Goal: Contribute content: Contribute content

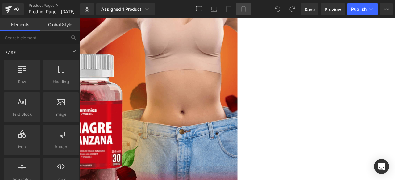
click at [244, 10] on icon at bounding box center [243, 9] width 6 height 6
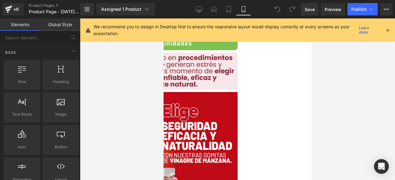
scroll to position [110, 0]
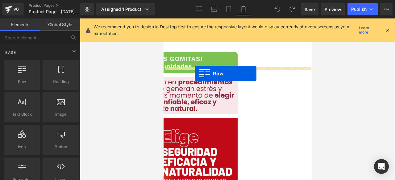
drag, startPoint x: 192, startPoint y: 98, endPoint x: 194, endPoint y: 74, distance: 24.2
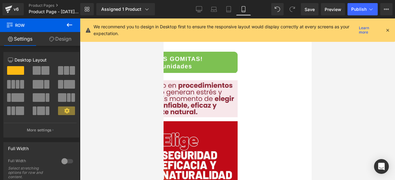
click at [68, 25] on icon at bounding box center [70, 25] width 6 height 4
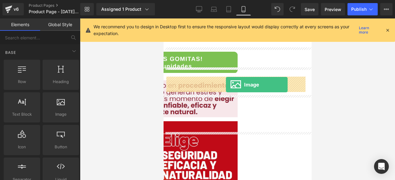
drag, startPoint x: 211, startPoint y: 128, endPoint x: 224, endPoint y: 85, distance: 45.1
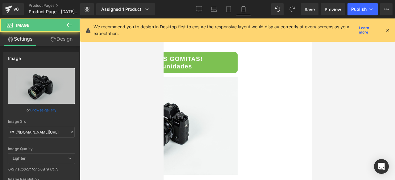
click at [223, 87] on img at bounding box center [163, 126] width 148 height 98
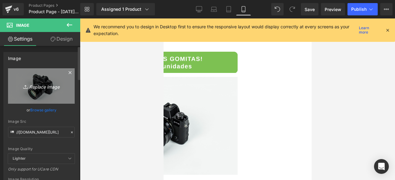
click at [43, 87] on icon "Replace Image" at bounding box center [41, 86] width 49 height 8
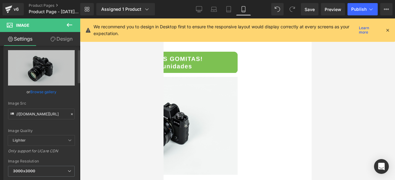
scroll to position [21, 0]
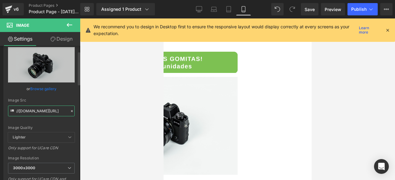
click at [48, 113] on input "//[DOMAIN_NAME][URL]" at bounding box center [41, 111] width 67 height 11
paste input "[URL][DOMAIN_NAME]"
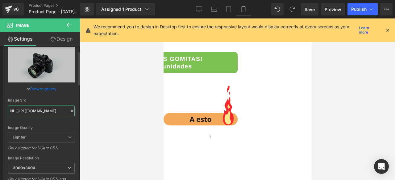
type input "[URL][DOMAIN_NAME]"
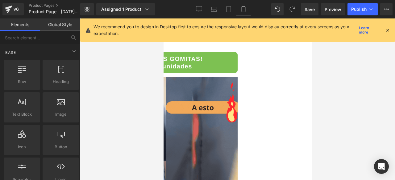
scroll to position [0, 0]
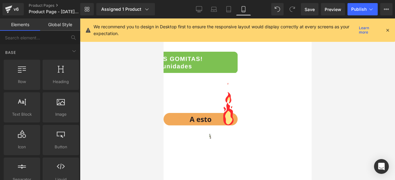
click at [325, 117] on div at bounding box center [237, 99] width 315 height 162
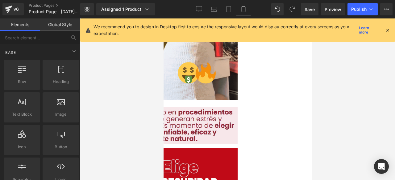
scroll to position [235, 0]
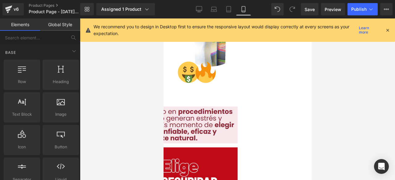
click at [216, 107] on img at bounding box center [163, 125] width 148 height 37
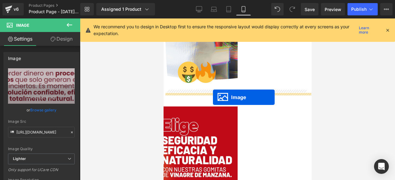
drag, startPoint x: 224, startPoint y: 113, endPoint x: 212, endPoint y: 97, distance: 18.9
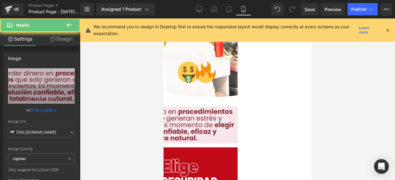
click at [208, 107] on img at bounding box center [163, 125] width 148 height 37
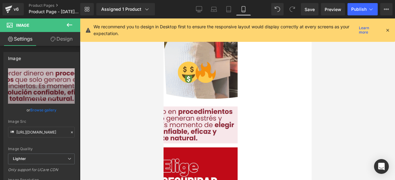
click at [67, 29] on button at bounding box center [70, 25] width 22 height 14
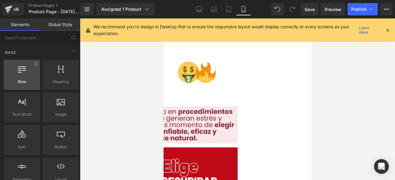
click at [27, 74] on div at bounding box center [22, 72] width 33 height 14
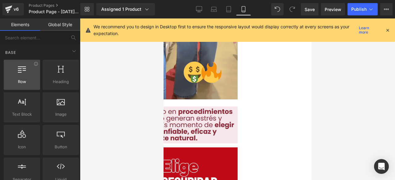
click at [28, 74] on div at bounding box center [22, 72] width 33 height 14
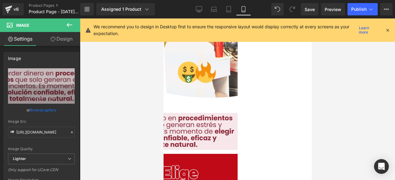
click at [163, 18] on span "Image" at bounding box center [163, 18] width 0 height 0
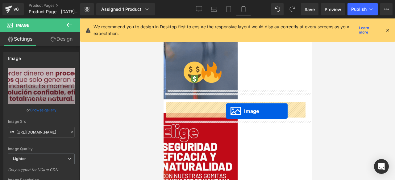
drag, startPoint x: 226, startPoint y: 140, endPoint x: 225, endPoint y: 112, distance: 28.1
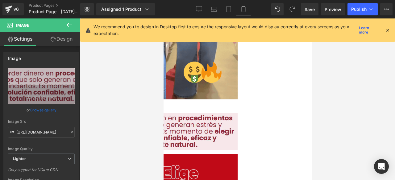
click at [206, 135] on img at bounding box center [163, 131] width 148 height 37
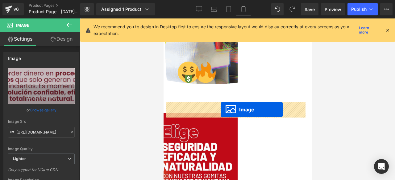
drag, startPoint x: 224, startPoint y: 140, endPoint x: 220, endPoint y: 109, distance: 30.5
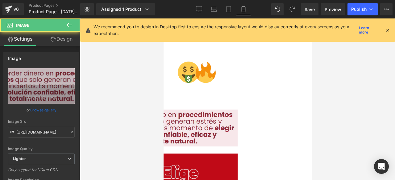
click at [201, 112] on img at bounding box center [163, 128] width 148 height 37
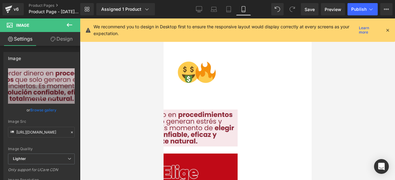
click at [63, 37] on link "Design" at bounding box center [61, 39] width 40 height 14
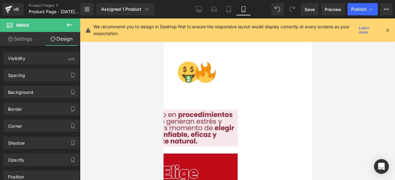
click at [208, 110] on img at bounding box center [163, 128] width 148 height 37
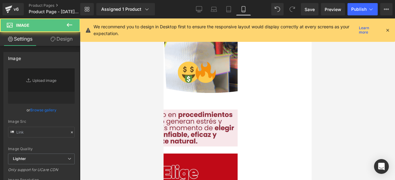
type input "[URL][DOMAIN_NAME]"
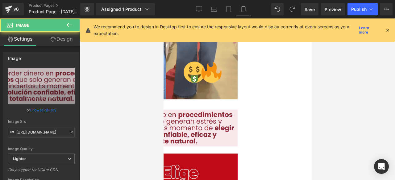
click at [163, 18] on span "Row" at bounding box center [163, 18] width 0 height 0
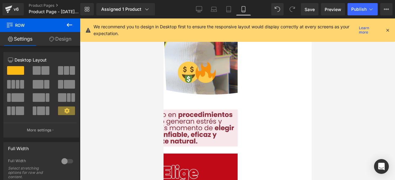
click at [60, 43] on link "Design" at bounding box center [60, 39] width 40 height 14
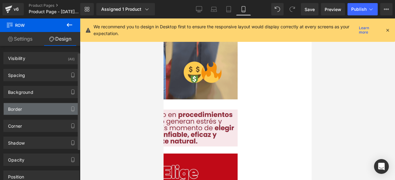
type input "0"
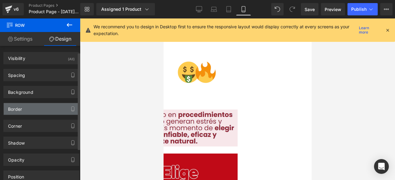
type input "0"
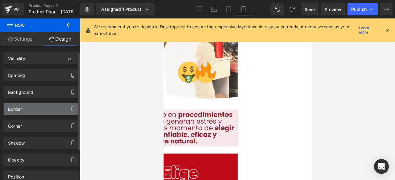
type input "30"
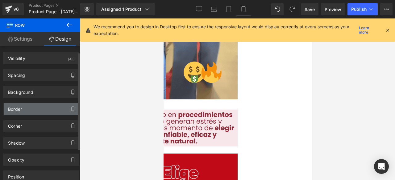
type input "0"
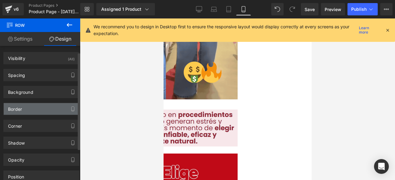
type input "10"
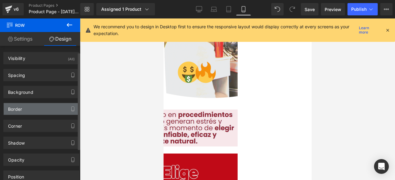
type input "0"
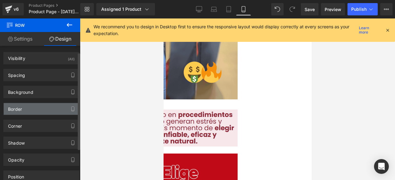
scroll to position [9, 0]
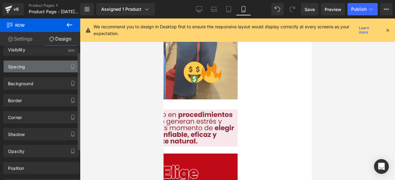
click at [18, 64] on div "Spacing" at bounding box center [16, 65] width 17 height 9
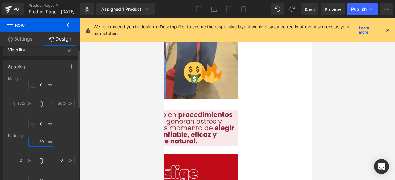
click at [39, 145] on input "30" at bounding box center [41, 142] width 26 height 10
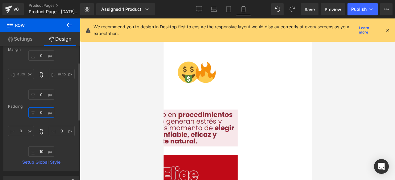
scroll to position [38, 0]
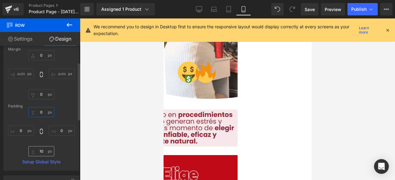
type input "0"
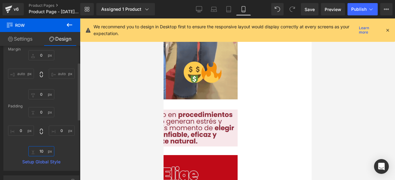
click at [39, 154] on input "10" at bounding box center [41, 151] width 26 height 10
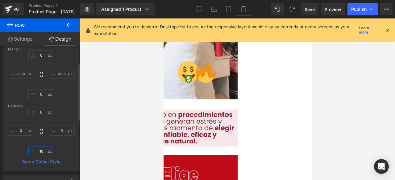
type input "0"
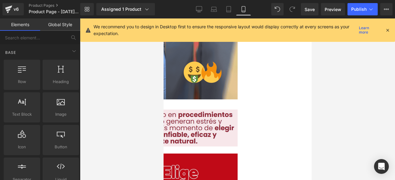
click at [121, 142] on div at bounding box center [237, 99] width 315 height 162
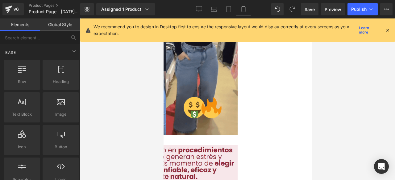
scroll to position [199, 0]
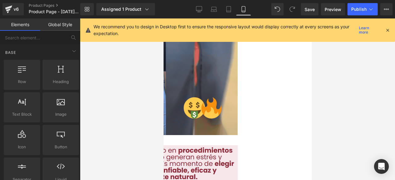
click at [180, 149] on img at bounding box center [163, 164] width 148 height 37
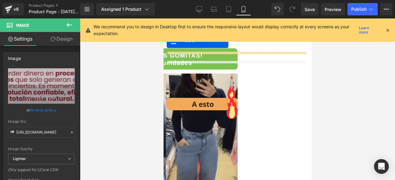
scroll to position [58, 0]
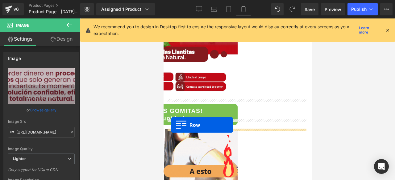
drag, startPoint x: 165, startPoint y: 133, endPoint x: 171, endPoint y: 125, distance: 9.7
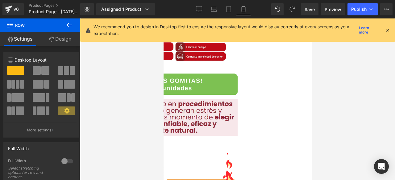
scroll to position [89, 0]
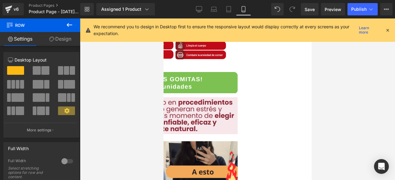
click at [325, 128] on div at bounding box center [237, 99] width 315 height 162
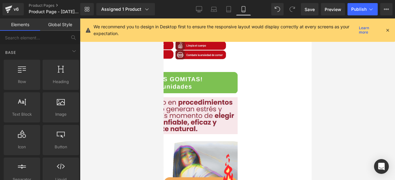
click at [237, 99] on img at bounding box center [163, 115] width 148 height 37
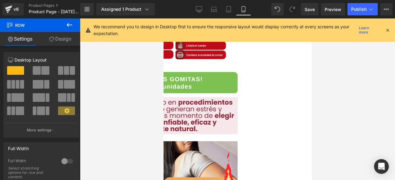
click at [237, 119] on img at bounding box center [163, 115] width 148 height 37
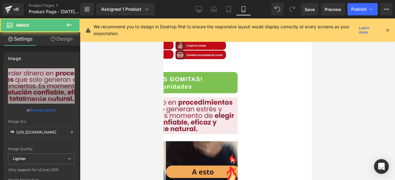
click at [190, 113] on img at bounding box center [163, 115] width 148 height 37
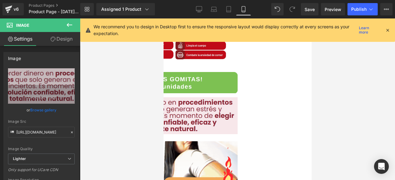
click at [66, 39] on link "Design" at bounding box center [61, 39] width 40 height 14
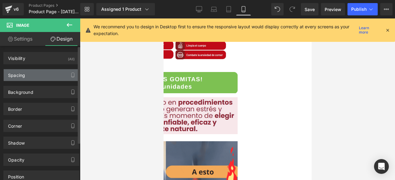
click at [48, 75] on div "Spacing" at bounding box center [41, 75] width 75 height 12
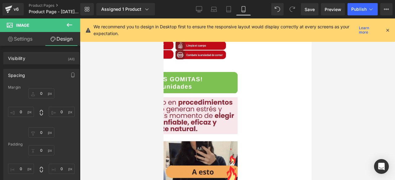
click at [163, 18] on span "Row" at bounding box center [163, 18] width 0 height 0
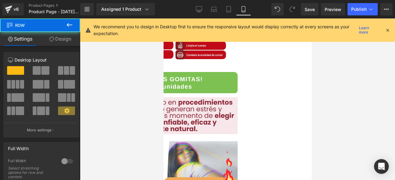
click at [163, 18] on span "Row" at bounding box center [163, 18] width 0 height 0
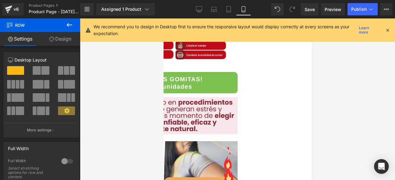
click at [163, 18] on span "Row" at bounding box center [163, 18] width 0 height 0
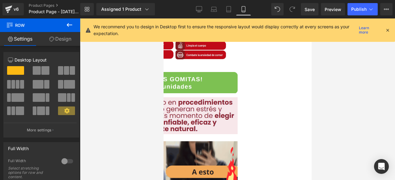
click at [163, 18] on span "Row" at bounding box center [163, 18] width 0 height 0
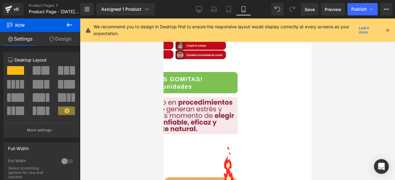
click at [163, 18] on span "Row" at bounding box center [163, 18] width 0 height 0
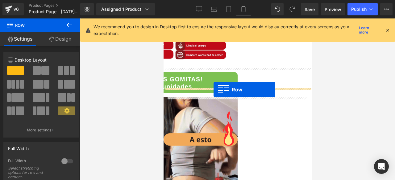
drag, startPoint x: 169, startPoint y: 100, endPoint x: 213, endPoint y: 90, distance: 45.4
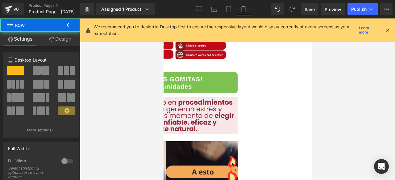
click at [163, 18] on span "Row" at bounding box center [163, 18] width 0 height 0
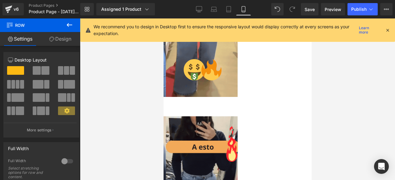
scroll to position [320, 0]
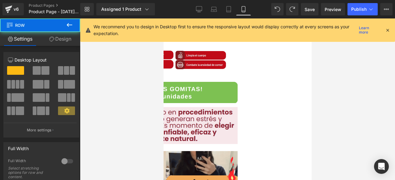
scroll to position [79, 0]
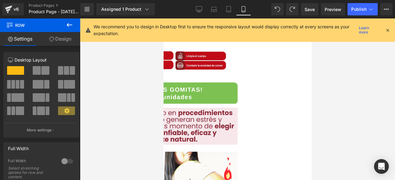
click at [163, 18] on span "Row" at bounding box center [163, 18] width 0 height 0
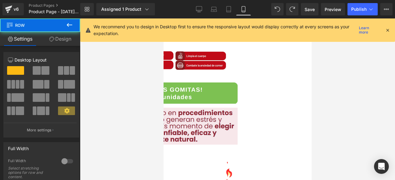
click at [163, 18] on icon at bounding box center [163, 18] width 0 height 0
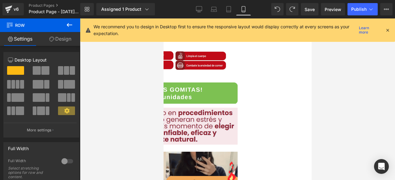
click at [163, 18] on icon at bounding box center [163, 18] width 0 height 0
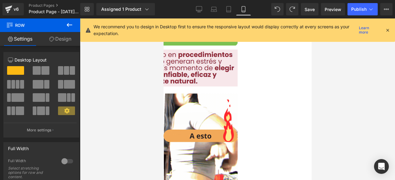
scroll to position [138, 0]
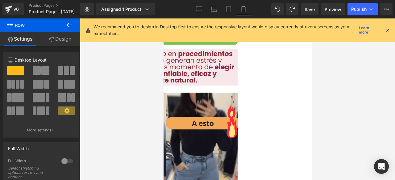
click at [237, 93] on img at bounding box center [163, 167] width 148 height 148
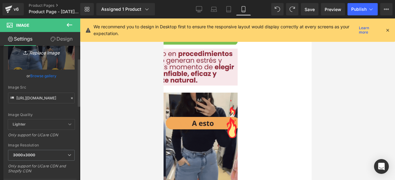
scroll to position [35, 0]
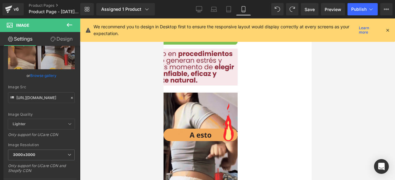
click at [163, 18] on span "Row" at bounding box center [163, 18] width 0 height 0
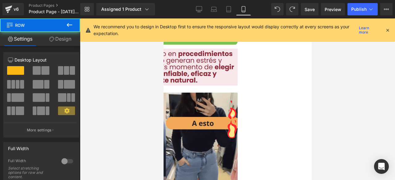
click at [65, 39] on link "Design" at bounding box center [60, 39] width 40 height 14
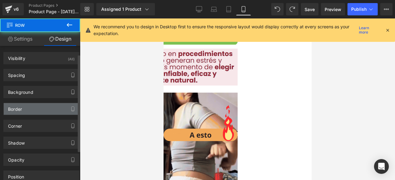
type input "0"
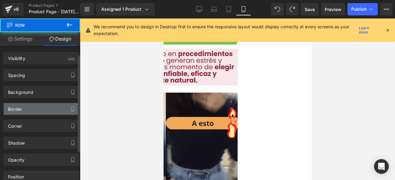
type input "0"
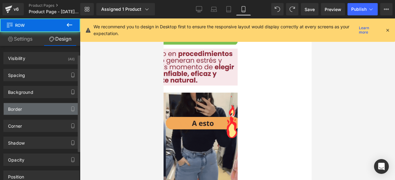
type input "30"
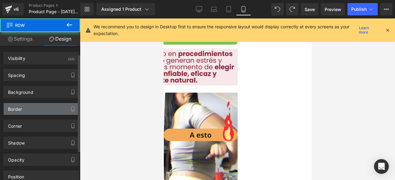
type input "0"
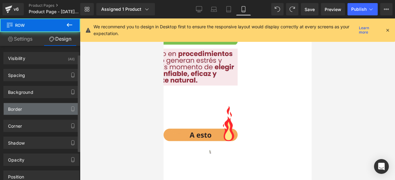
type input "10"
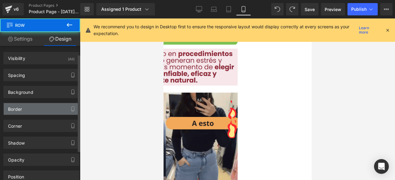
type input "0"
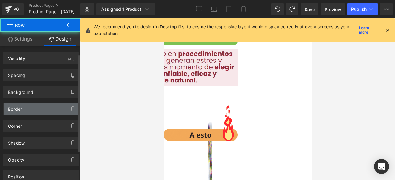
scroll to position [11, 0]
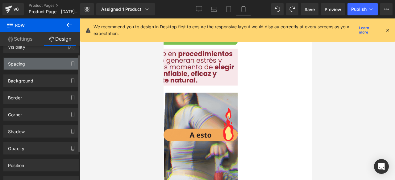
click at [12, 62] on div "Spacing" at bounding box center [16, 62] width 17 height 9
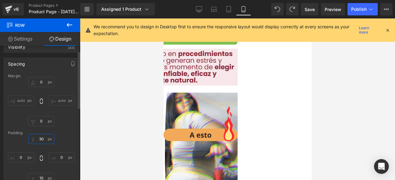
click at [42, 140] on input "30" at bounding box center [41, 139] width 26 height 10
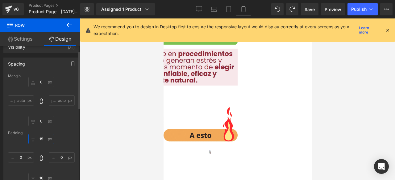
type input "15"
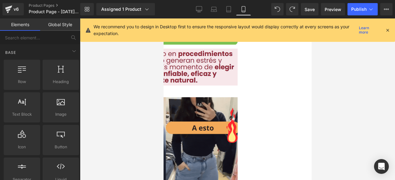
click at [364, 151] on div at bounding box center [237, 99] width 315 height 162
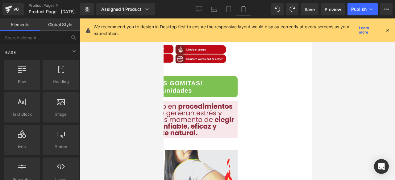
scroll to position [0, 0]
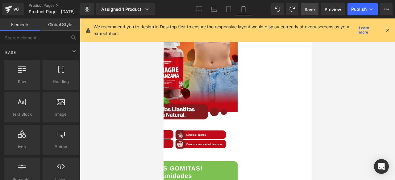
click at [313, 10] on span "Save" at bounding box center [309, 9] width 10 height 6
click at [360, 10] on span "Publish" at bounding box center [358, 9] width 15 height 5
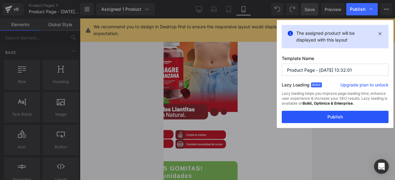
click at [316, 115] on button "Publish" at bounding box center [334, 117] width 107 height 12
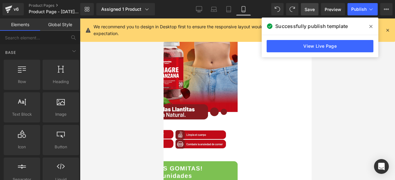
click at [368, 27] on span at bounding box center [371, 27] width 10 height 10
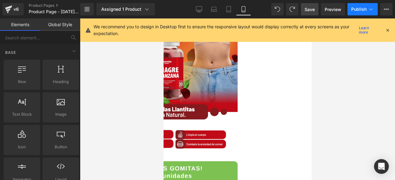
click at [368, 12] on icon at bounding box center [370, 9] width 6 height 6
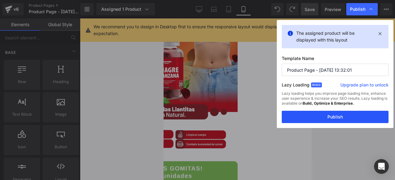
click at [320, 117] on button "Publish" at bounding box center [334, 117] width 107 height 12
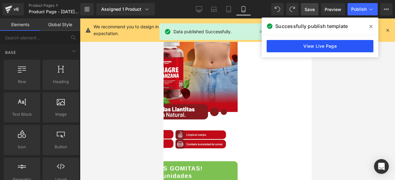
click at [301, 45] on link "View Live Page" at bounding box center [319, 46] width 107 height 12
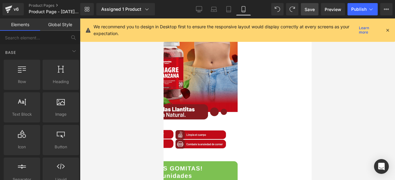
click at [313, 9] on span "Save" at bounding box center [309, 9] width 10 height 6
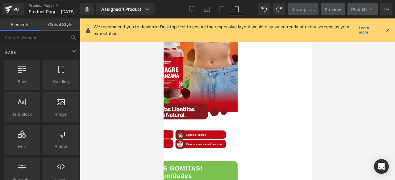
scroll to position [53, 0]
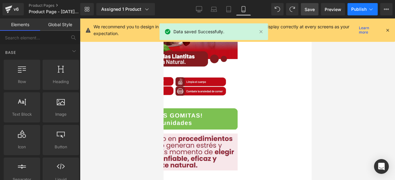
click at [359, 6] on button "Publish" at bounding box center [362, 9] width 30 height 12
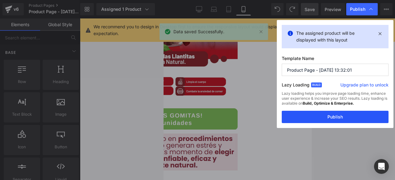
click at [325, 119] on button "Publish" at bounding box center [334, 117] width 107 height 12
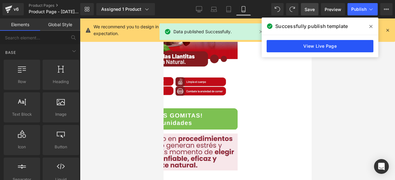
click at [329, 45] on link "View Live Page" at bounding box center [319, 46] width 107 height 12
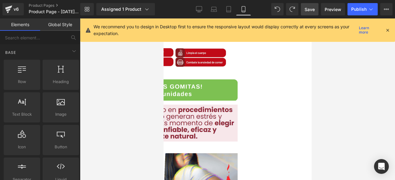
scroll to position [82, 0]
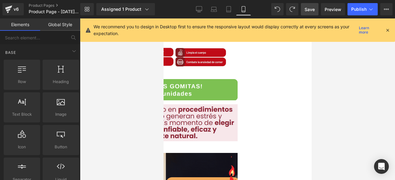
click at [181, 84] on div "Image Row" at bounding box center [163, 91] width 148 height 25
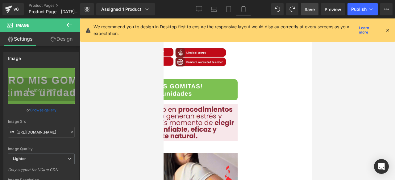
drag, startPoint x: 173, startPoint y: 80, endPoint x: 248, endPoint y: 102, distance: 77.8
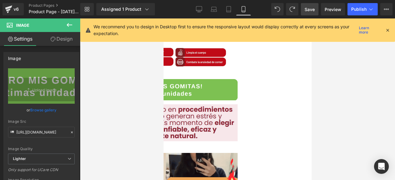
click at [163, 18] on span "Row" at bounding box center [163, 18] width 0 height 0
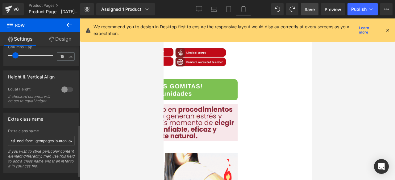
scroll to position [206, 0]
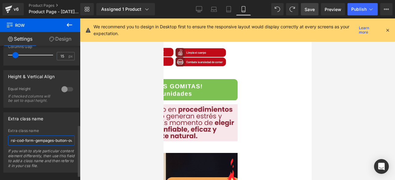
click at [28, 146] on input "rsi-cod-form-gempages-button-overwrite rsi-cod-form-is-gempage" at bounding box center [41, 141] width 67 height 10
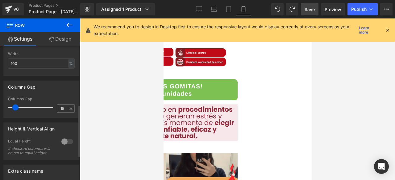
scroll to position [154, 0]
type input "12"
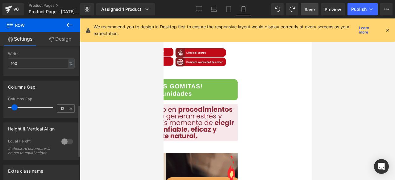
click at [16, 105] on span at bounding box center [14, 108] width 6 height 6
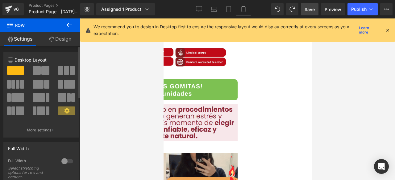
scroll to position [0, 0]
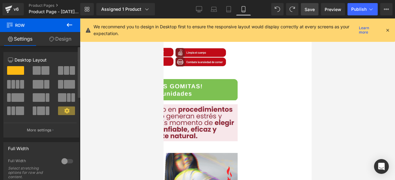
click at [64, 111] on icon at bounding box center [66, 110] width 5 height 5
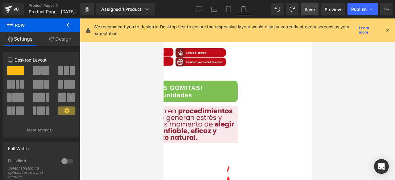
click at [224, 72] on img at bounding box center [163, 5] width 148 height 139
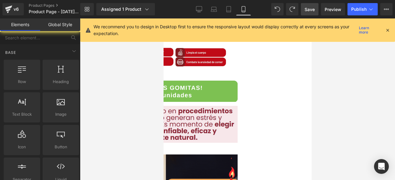
click at [129, 94] on div at bounding box center [237, 99] width 315 height 162
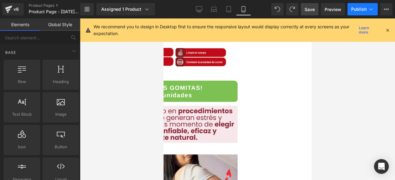
click at [363, 10] on span "Publish" at bounding box center [358, 9] width 15 height 5
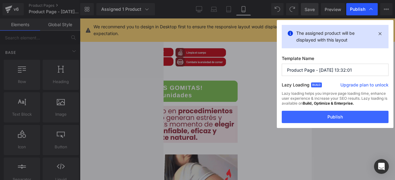
click at [362, 11] on span "Publish" at bounding box center [357, 9] width 15 height 6
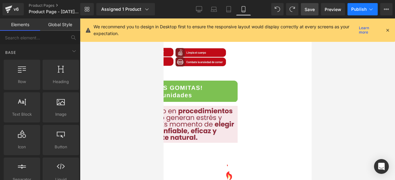
click at [365, 6] on button "Publish" at bounding box center [362, 9] width 30 height 12
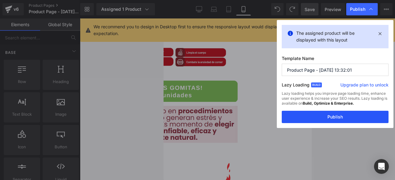
click at [325, 116] on button "Publish" at bounding box center [334, 117] width 107 height 12
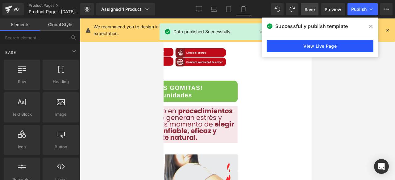
click at [332, 42] on link "View Live Page" at bounding box center [319, 46] width 107 height 12
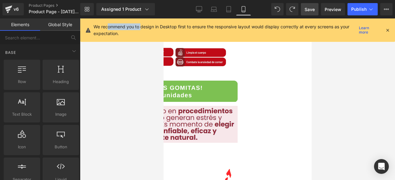
drag, startPoint x: 139, startPoint y: 30, endPoint x: 108, endPoint y: 30, distance: 30.8
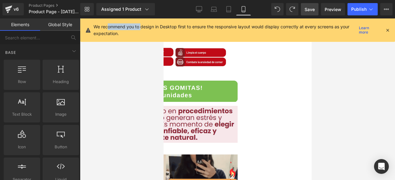
click at [108, 30] on p "We recommend you to design in Desktop first to ensure the responsive layout wou…" at bounding box center [224, 30] width 263 height 14
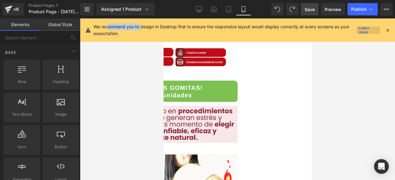
click at [366, 31] on link "Learn more" at bounding box center [368, 30] width 24 height 7
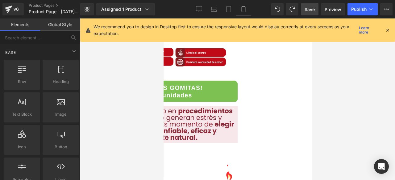
click at [386, 27] on div at bounding box center [387, 30] width 5 height 7
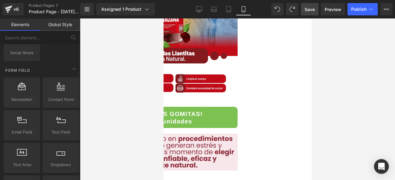
scroll to position [51, 0]
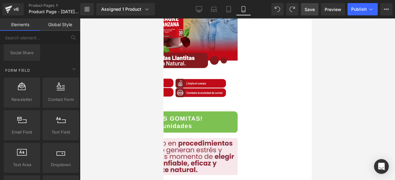
click at [237, 118] on img at bounding box center [163, 122] width 148 height 21
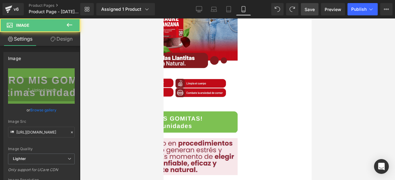
click at [237, 115] on img at bounding box center [163, 122] width 148 height 21
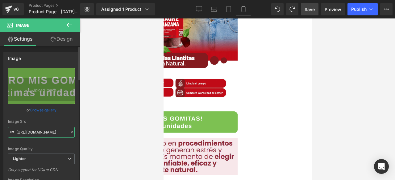
click at [51, 129] on input "[URL][DOMAIN_NAME]" at bounding box center [41, 132] width 67 height 11
click at [43, 132] on input "[URL][DOMAIN_NAME]" at bounding box center [41, 132] width 67 height 11
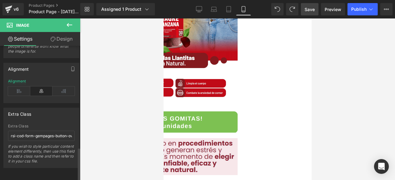
scroll to position [408, 0]
click at [42, 132] on input "rsi-cod-form-gempages-button-overwrite rsi-cod-form-is-gempage" at bounding box center [41, 136] width 67 height 10
click at [51, 132] on input "rsi-cod-form-gempages-button-overwrite rsi-cod-form-is-gempage" at bounding box center [41, 136] width 67 height 10
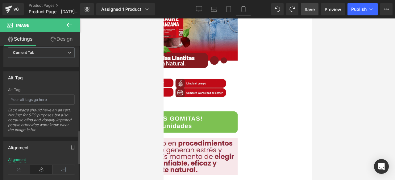
scroll to position [339, 0]
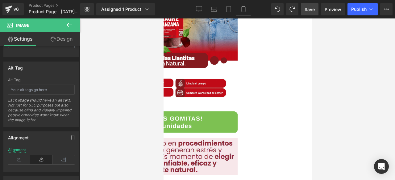
click at [209, 121] on img at bounding box center [163, 122] width 148 height 21
click at [70, 24] on icon at bounding box center [69, 24] width 7 height 7
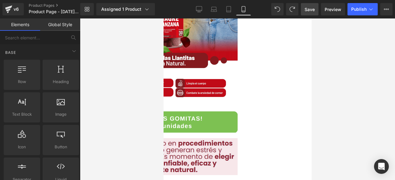
click at [194, 120] on img at bounding box center [163, 122] width 148 height 21
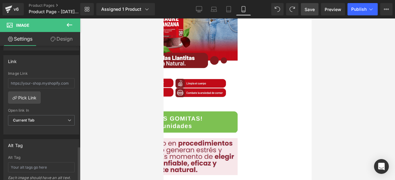
scroll to position [408, 0]
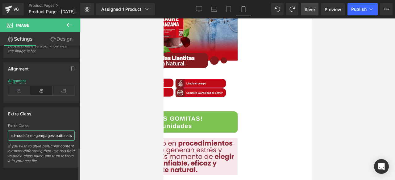
click at [47, 134] on input "rsi-cod-form-gempages-button-overwrite rsi-cod-form-is-gempage" at bounding box center [41, 136] width 67 height 10
click at [72, 20] on button at bounding box center [70, 25] width 22 height 14
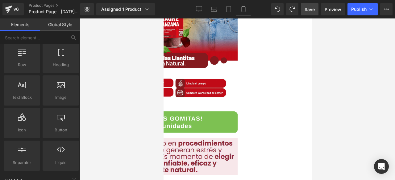
scroll to position [18, 0]
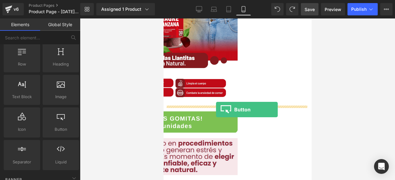
drag, startPoint x: 228, startPoint y: 137, endPoint x: 215, endPoint y: 109, distance: 30.3
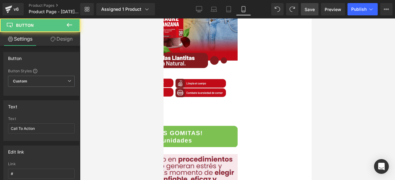
click at [197, 114] on div "Call To Action" at bounding box center [163, 119] width 148 height 14
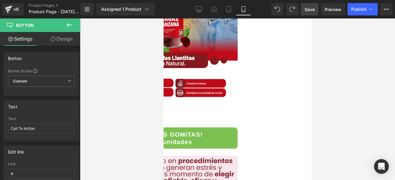
click at [163, 18] on icon at bounding box center [163, 18] width 0 height 0
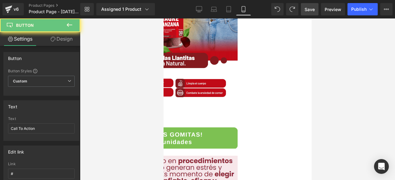
click at [143, 113] on link "Call To Action" at bounding box center [116, 119] width 54 height 14
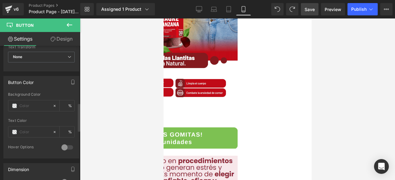
scroll to position [272, 0]
click at [39, 103] on input "text" at bounding box center [34, 105] width 30 height 7
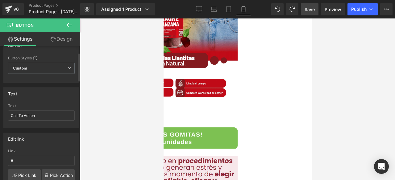
scroll to position [0, 0]
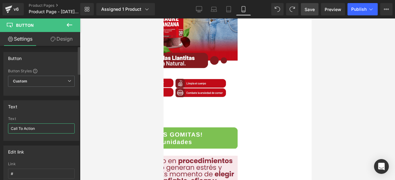
type input "0"
click at [44, 128] on input "Call To Action" at bounding box center [41, 129] width 67 height 10
type input "Q"
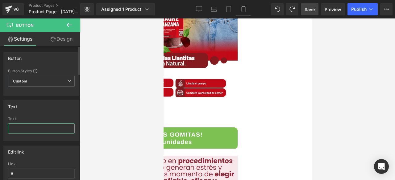
type input "¡"
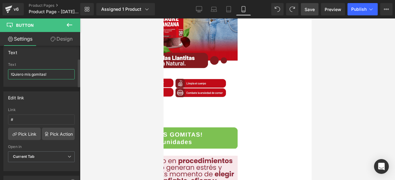
scroll to position [64, 0]
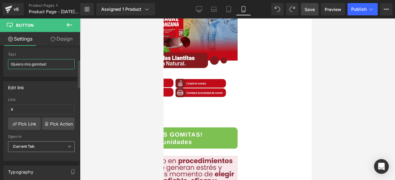
type input "!Quiero mis gomitas!"
click at [43, 143] on span "Current Tab" at bounding box center [41, 146] width 67 height 11
click at [47, 135] on div "Open in" at bounding box center [41, 137] width 67 height 4
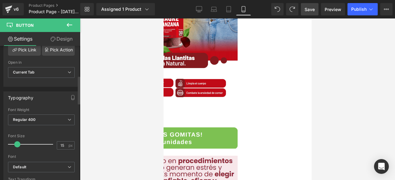
scroll to position [144, 0]
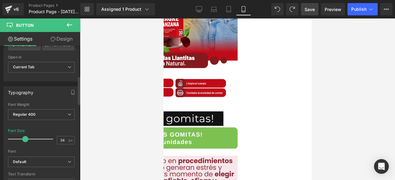
drag, startPoint x: 18, startPoint y: 138, endPoint x: 26, endPoint y: 136, distance: 7.8
click at [26, 136] on span at bounding box center [25, 139] width 6 height 6
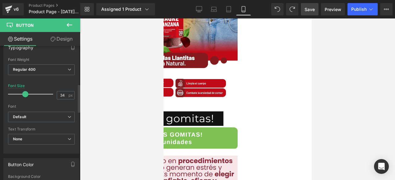
scroll to position [192, 0]
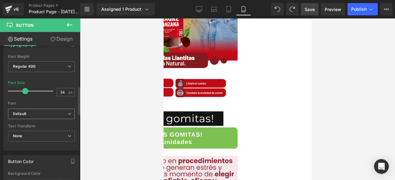
click at [43, 113] on b "Default" at bounding box center [40, 114] width 55 height 5
click at [39, 103] on div "Font" at bounding box center [41, 103] width 67 height 4
click at [31, 134] on span "None" at bounding box center [41, 136] width 67 height 11
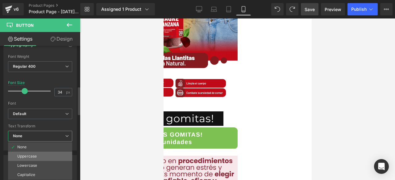
click at [33, 154] on div "Uppercase" at bounding box center [26, 156] width 19 height 4
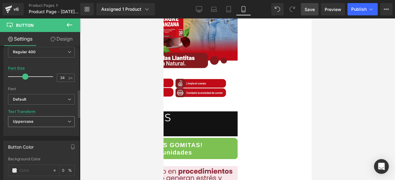
scroll to position [207, 0]
click at [35, 121] on span "Uppercase" at bounding box center [41, 121] width 67 height 11
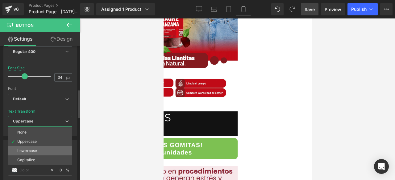
click at [31, 146] on li "Lowercase" at bounding box center [40, 150] width 64 height 9
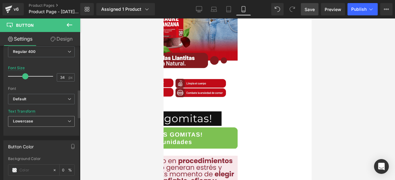
click at [41, 123] on span "Lowercase" at bounding box center [41, 121] width 67 height 11
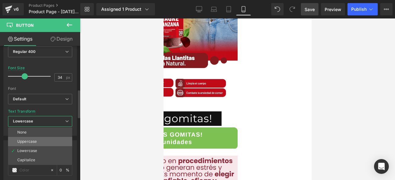
click at [35, 140] on div "Uppercase" at bounding box center [26, 142] width 19 height 4
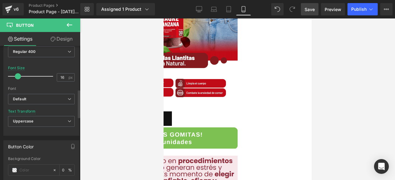
drag, startPoint x: 25, startPoint y: 76, endPoint x: 18, endPoint y: 76, distance: 7.1
click at [18, 76] on span at bounding box center [18, 76] width 6 height 6
type input "25"
drag, startPoint x: 18, startPoint y: 76, endPoint x: 22, endPoint y: 76, distance: 3.4
click at [22, 76] on span at bounding box center [21, 76] width 6 height 6
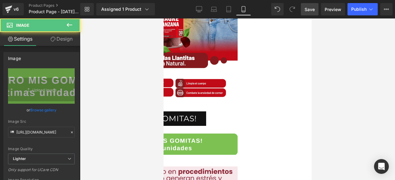
drag, startPoint x: 175, startPoint y: 121, endPoint x: 175, endPoint y: 126, distance: 5.9
click at [175, 128] on div "Image" at bounding box center [163, 146] width 148 height 36
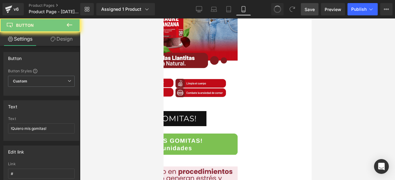
click at [206, 114] on link "!Quiero mis gomitas!" at bounding box center [147, 119] width 117 height 14
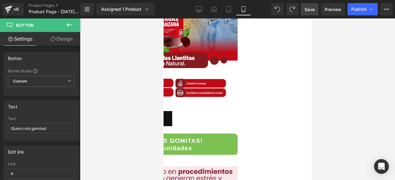
type input "16"
click at [163, 18] on span "Row" at bounding box center [163, 18] width 0 height 0
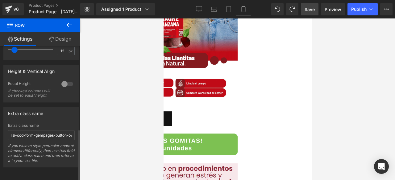
scroll to position [218, 0]
click at [163, 18] on link at bounding box center [163, 18] width 0 height 0
click at [163, 18] on span "Row" at bounding box center [163, 18] width 0 height 0
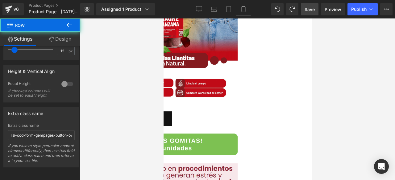
click at [163, 18] on span "Row" at bounding box center [163, 18] width 0 height 0
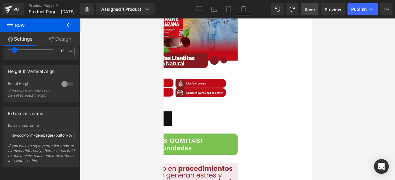
click at [163, 18] on span "Row" at bounding box center [163, 18] width 0 height 0
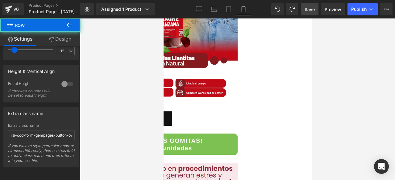
click at [182, 128] on img at bounding box center [163, 141] width 148 height 27
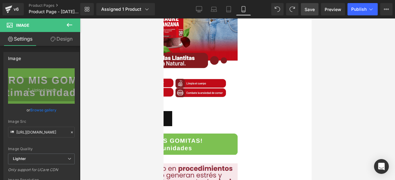
click at [171, 115] on link "!Quiero mis gomitas!" at bounding box center [130, 119] width 82 height 14
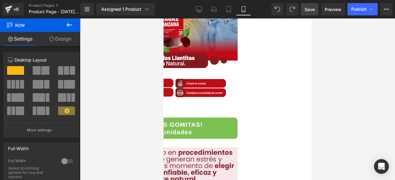
drag, startPoint x: 202, startPoint y: 110, endPoint x: 201, endPoint y: 104, distance: 6.3
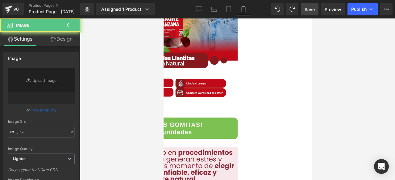
type input "[URL][DOMAIN_NAME]"
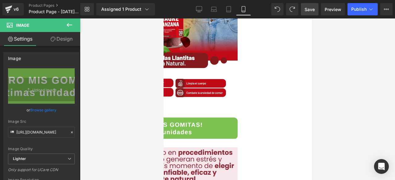
click at [73, 24] on button at bounding box center [70, 25] width 22 height 14
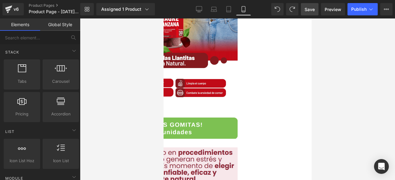
scroll to position [0, 0]
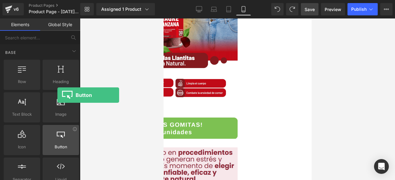
click at [57, 147] on span "Button" at bounding box center [60, 147] width 33 height 6
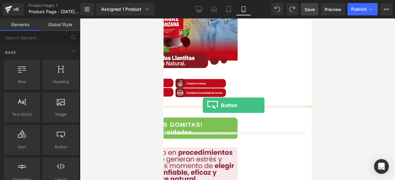
drag, startPoint x: 220, startPoint y: 152, endPoint x: 202, endPoint y: 105, distance: 50.6
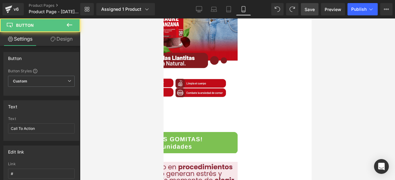
click at [186, 116] on div "Call To Action" at bounding box center [163, 119] width 148 height 14
click at [143, 113] on link "Call To Action" at bounding box center [116, 119] width 54 height 14
click at [163, 18] on span "Button" at bounding box center [163, 18] width 0 height 0
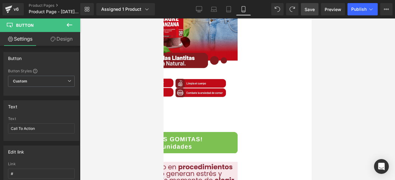
click at [163, 18] on icon at bounding box center [163, 18] width 0 height 0
click at [184, 113] on div "Call To Action" at bounding box center [163, 119] width 148 height 14
click at [35, 81] on span "Custom Setup Global Style" at bounding box center [41, 81] width 67 height 11
click at [62, 72] on div "Button Styles" at bounding box center [41, 70] width 67 height 5
click at [47, 84] on span "Custom Setup Global Style" at bounding box center [41, 81] width 67 height 11
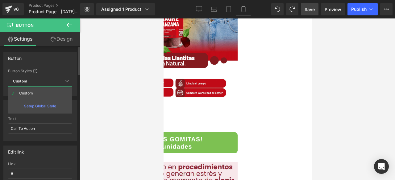
click at [43, 107] on div "Setup Global Style" at bounding box center [40, 106] width 64 height 14
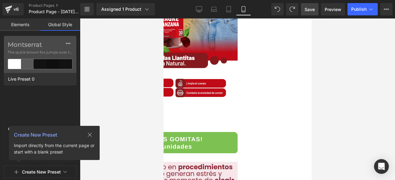
click at [46, 173] on button "Create New Preset" at bounding box center [41, 172] width 39 height 13
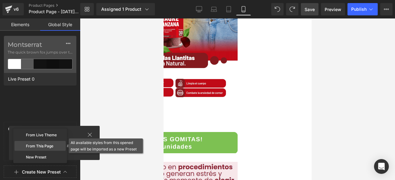
click at [41, 148] on div "From This Page" at bounding box center [39, 146] width 51 height 10
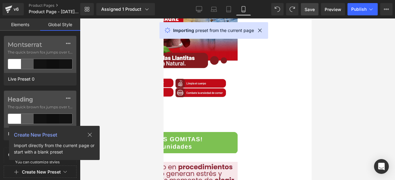
click at [91, 135] on icon at bounding box center [89, 135] width 5 height 5
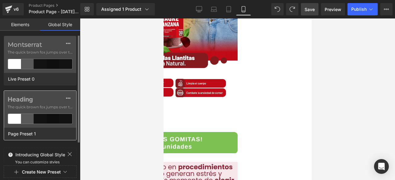
click at [14, 118] on div at bounding box center [14, 119] width 13 height 10
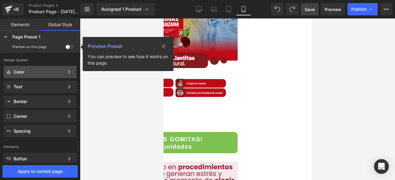
click at [39, 74] on div "Color" at bounding box center [39, 72] width 51 height 5
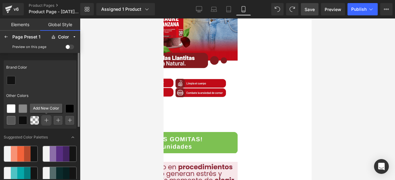
click at [46, 120] on icon at bounding box center [46, 120] width 4 height 4
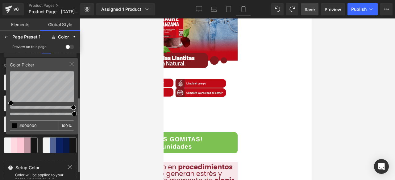
scroll to position [74, 0]
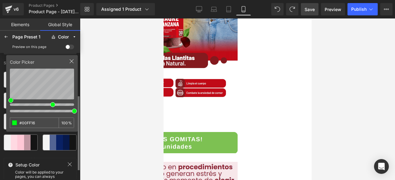
click at [52, 104] on div at bounding box center [42, 104] width 64 height 6
type input "#05FB1B"
click at [71, 64] on div at bounding box center [71, 64] width 5 height 10
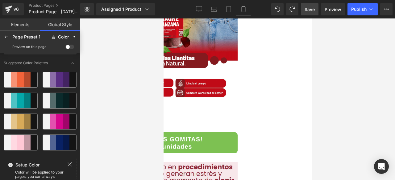
scroll to position [0, 0]
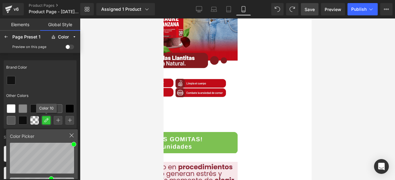
click at [46, 120] on icon at bounding box center [46, 120] width 5 height 5
click at [39, 83] on div at bounding box center [40, 81] width 73 height 12
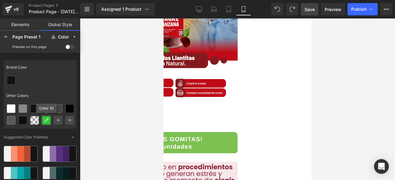
click at [46, 120] on icon at bounding box center [46, 120] width 5 height 5
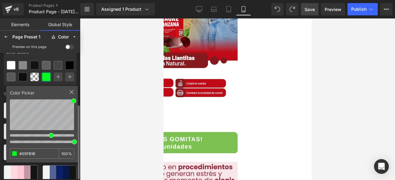
scroll to position [71, 0]
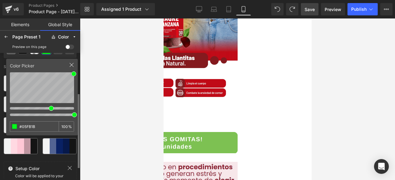
click at [72, 66] on icon at bounding box center [71, 65] width 5 height 5
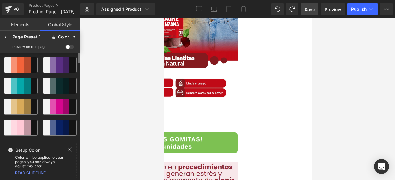
scroll to position [0, 0]
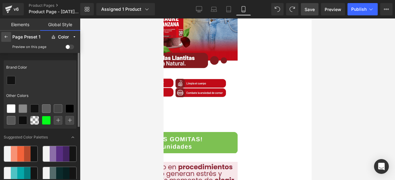
click at [6, 37] on icon at bounding box center [6, 37] width 5 height 5
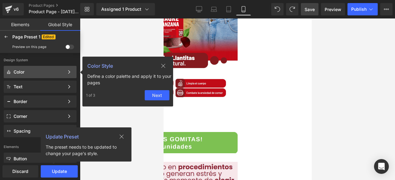
click at [37, 74] on div "Color" at bounding box center [39, 72] width 51 height 5
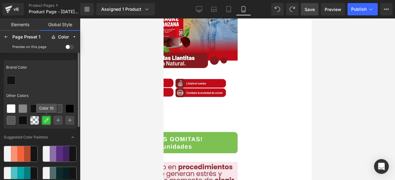
click at [48, 120] on icon at bounding box center [46, 120] width 5 height 5
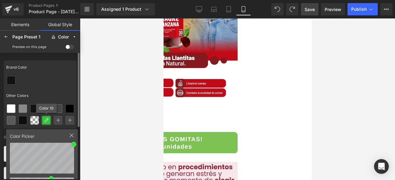
click at [44, 117] on div at bounding box center [46, 121] width 8 height 8
click at [46, 117] on div at bounding box center [46, 121] width 8 height 8
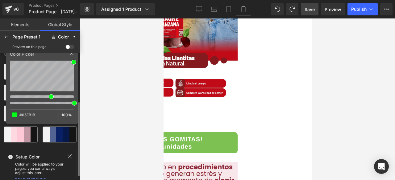
scroll to position [84, 0]
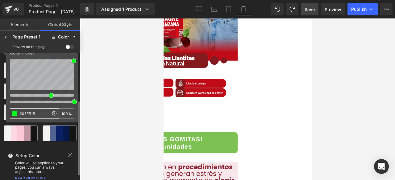
click at [38, 112] on input "#05FB1B" at bounding box center [29, 114] width 39 height 10
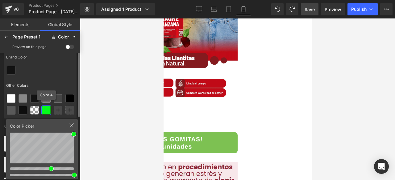
scroll to position [0, 0]
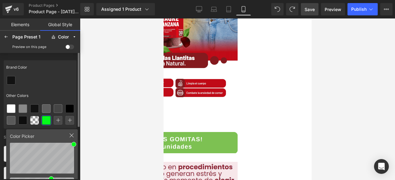
click at [44, 85] on div at bounding box center [40, 81] width 73 height 12
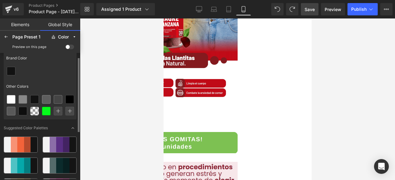
scroll to position [10, 0]
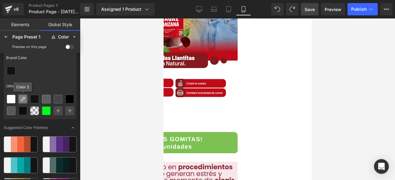
click at [22, 97] on icon at bounding box center [22, 99] width 5 height 5
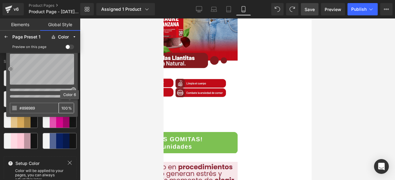
scroll to position [0, 0]
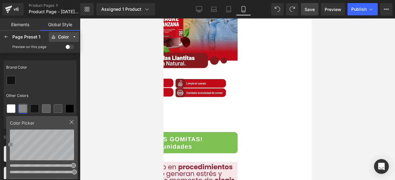
click at [65, 38] on div "Color" at bounding box center [63, 37] width 11 height 5
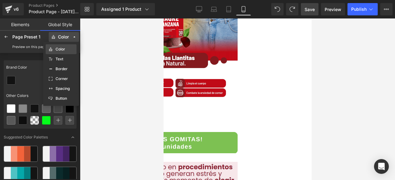
click at [64, 50] on label "Color" at bounding box center [60, 49] width 10 height 4
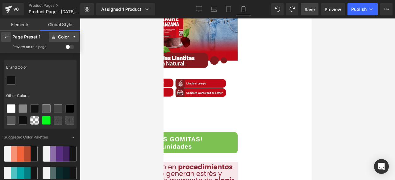
click at [6, 36] on icon at bounding box center [6, 37] width 5 height 5
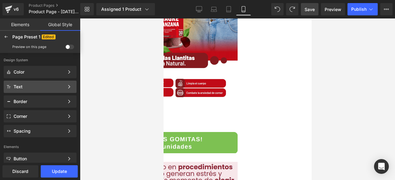
click at [27, 85] on div "Text" at bounding box center [39, 86] width 51 height 5
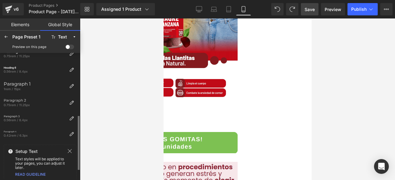
scroll to position [167, 0]
click at [8, 35] on icon at bounding box center [6, 37] width 5 height 5
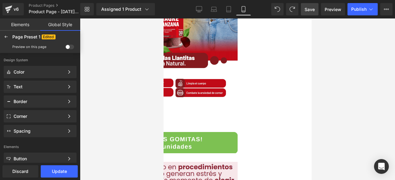
click at [8, 35] on icon at bounding box center [6, 37] width 5 height 5
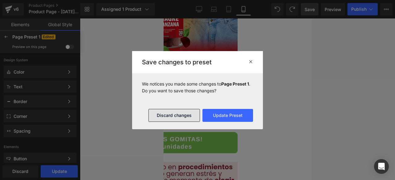
click at [188, 117] on button "Discard changes" at bounding box center [173, 115] width 51 height 13
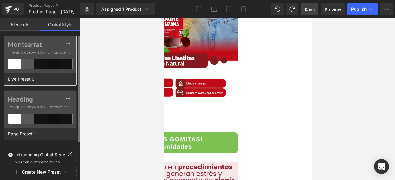
click at [33, 45] on label "Montserrat" at bounding box center [40, 44] width 65 height 7
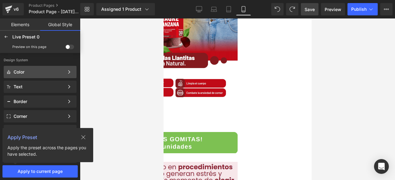
click at [24, 70] on div "Color" at bounding box center [39, 72] width 51 height 5
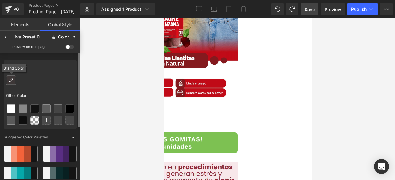
click at [14, 81] on div at bounding box center [11, 80] width 8 height 8
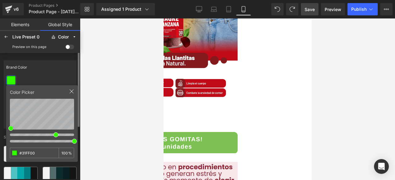
click at [55, 135] on div at bounding box center [42, 134] width 64 height 6
click at [75, 98] on div "Color Picker #31FF00 100 %" at bounding box center [42, 123] width 72 height 77
click at [71, 103] on div "Color Picker #31FF00 100 %" at bounding box center [42, 123] width 72 height 77
type input "#2ED906"
click at [67, 75] on div at bounding box center [40, 81] width 73 height 12
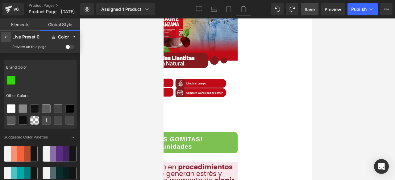
click at [7, 37] on icon at bounding box center [6, 37] width 5 height 5
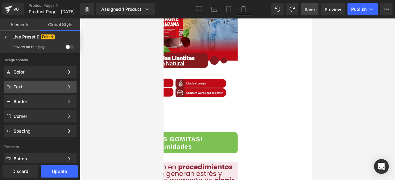
click at [26, 87] on div "Text" at bounding box center [39, 86] width 51 height 5
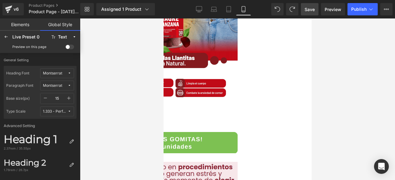
scroll to position [27, 0]
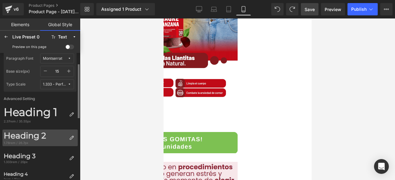
click at [28, 134] on div "Heading 2" at bounding box center [35, 136] width 63 height 10
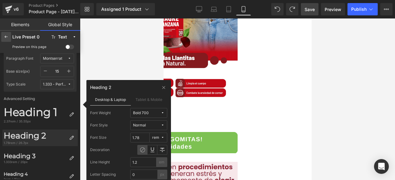
click at [2, 41] on div at bounding box center [6, 37] width 10 height 10
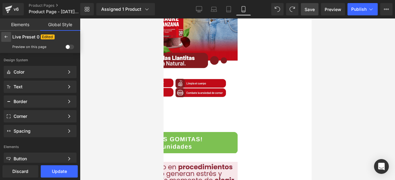
click at [4, 37] on icon at bounding box center [6, 37] width 5 height 5
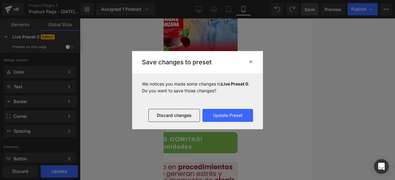
click at [252, 60] on icon at bounding box center [250, 61] width 5 height 5
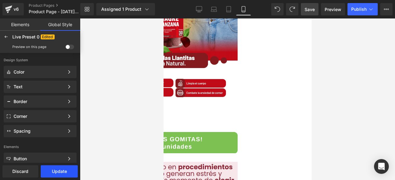
click at [55, 170] on button "Update" at bounding box center [59, 172] width 37 height 12
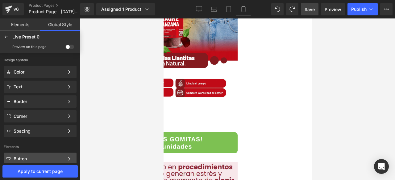
click at [53, 157] on div "Button" at bounding box center [39, 159] width 51 height 5
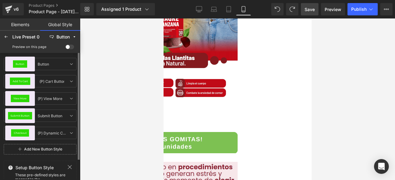
click at [23, 78] on div "Add To Cart" at bounding box center [20, 81] width 20 height 7
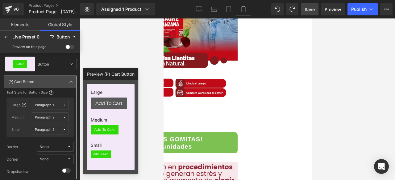
click at [101, 103] on span "Add To Cart" at bounding box center [108, 103] width 27 height 5
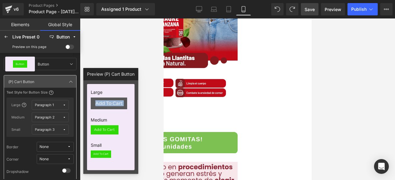
click at [101, 103] on span "Add To Cart" at bounding box center [108, 103] width 27 height 5
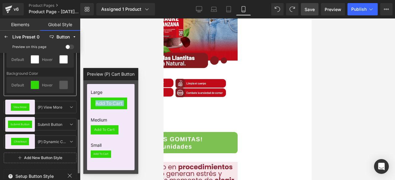
scroll to position [145, 0]
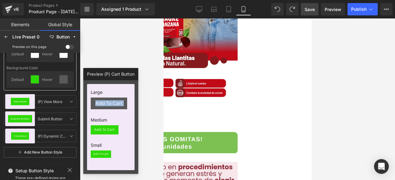
click at [94, 105] on div "Add To Cart" at bounding box center [109, 104] width 36 height 12
click at [102, 102] on span "Add To Cart" at bounding box center [108, 103] width 27 height 5
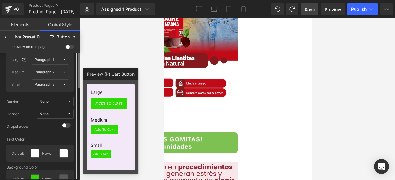
scroll to position [0, 0]
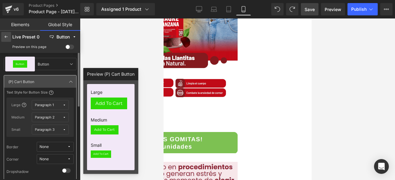
click at [9, 37] on div at bounding box center [6, 37] width 10 height 10
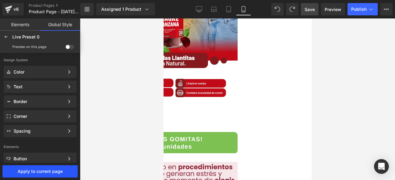
click at [46, 171] on span "Apply to current page" at bounding box center [40, 171] width 73 height 5
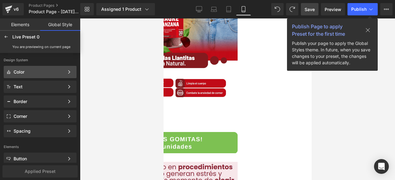
click at [33, 70] on div "Color" at bounding box center [39, 72] width 51 height 5
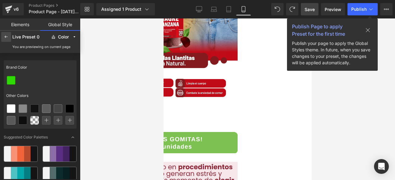
click at [4, 37] on icon at bounding box center [6, 37] width 5 height 5
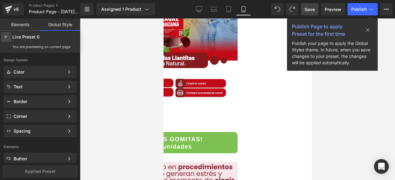
click at [8, 40] on div at bounding box center [6, 37] width 10 height 10
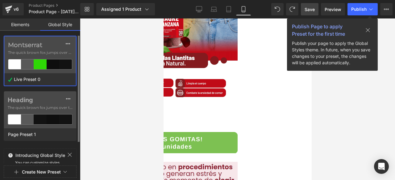
click at [37, 51] on span "The quick brown fox jumps over the lazy..." at bounding box center [40, 53] width 64 height 6
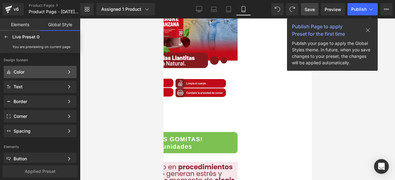
click at [33, 72] on div "Color" at bounding box center [39, 72] width 51 height 5
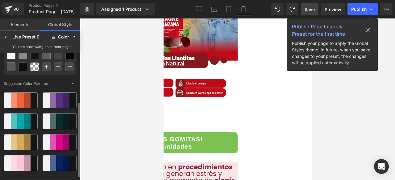
scroll to position [67, 0]
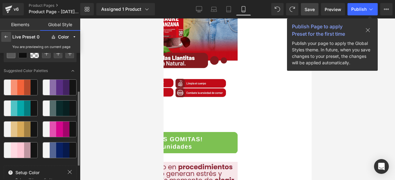
click at [3, 37] on div at bounding box center [6, 37] width 10 height 10
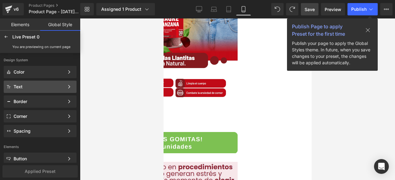
click at [28, 85] on div "Text" at bounding box center [39, 86] width 51 height 5
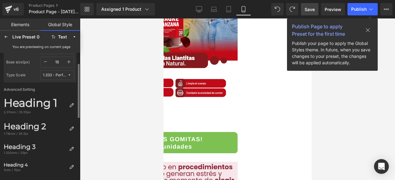
scroll to position [39, 0]
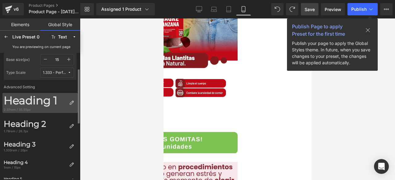
click at [38, 103] on div "Heading 1" at bounding box center [35, 100] width 63 height 13
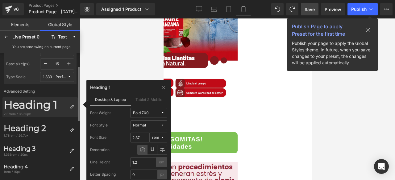
scroll to position [34, 0]
click at [147, 126] on span "Normal" at bounding box center [147, 125] width 28 height 5
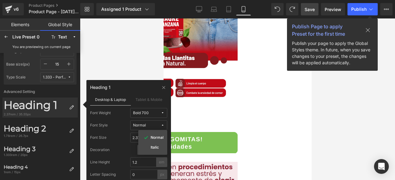
click at [115, 126] on div "Font Style Normal Normal Italic" at bounding box center [128, 126] width 77 height 10
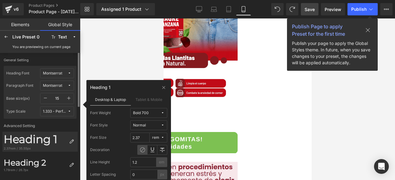
click at [49, 73] on div "Montserrat" at bounding box center [52, 73] width 19 height 5
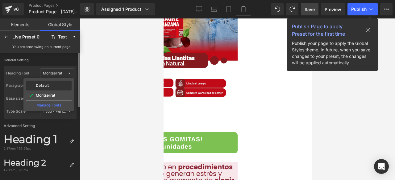
click at [49, 86] on div "Default" at bounding box center [48, 85] width 43 height 5
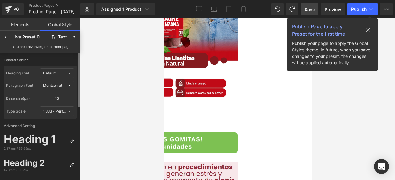
click at [57, 75] on span "Default" at bounding box center [55, 73] width 25 height 5
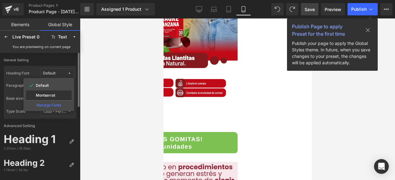
click at [51, 92] on div "Montserrat" at bounding box center [49, 96] width 46 height 10
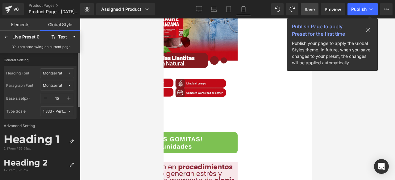
click at [72, 98] on button "button" at bounding box center [69, 98] width 10 height 10
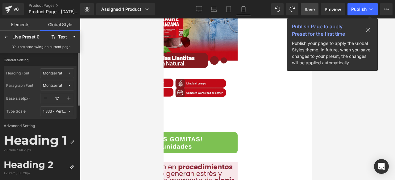
click at [72, 98] on button "button" at bounding box center [69, 98] width 10 height 10
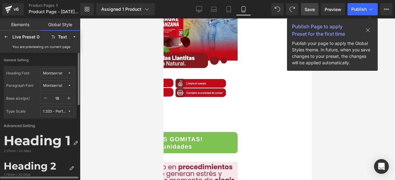
click at [72, 98] on button "button" at bounding box center [69, 98] width 10 height 10
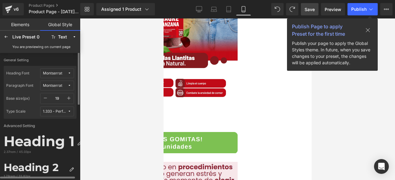
click at [72, 98] on button "button" at bounding box center [69, 98] width 10 height 10
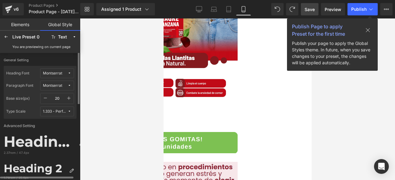
click at [72, 98] on button "button" at bounding box center [69, 98] width 10 height 10
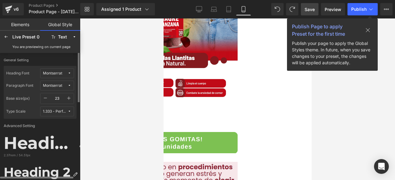
click at [72, 98] on button "button" at bounding box center [69, 98] width 10 height 10
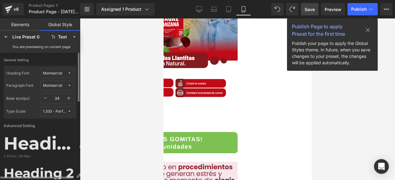
click at [72, 98] on button "button" at bounding box center [69, 98] width 10 height 10
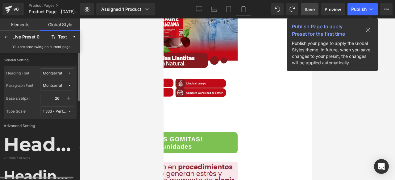
click at [72, 98] on button "button" at bounding box center [69, 98] width 10 height 10
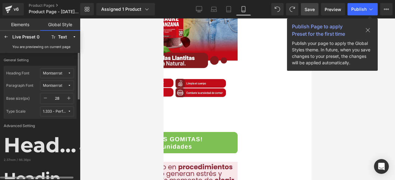
click at [44, 100] on icon "button" at bounding box center [45, 98] width 5 height 5
type input "25"
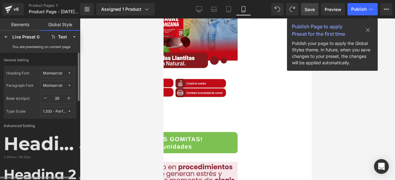
click at [44, 100] on icon "button" at bounding box center [45, 98] width 5 height 5
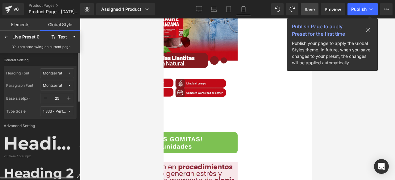
click at [44, 100] on icon "button" at bounding box center [45, 98] width 5 height 5
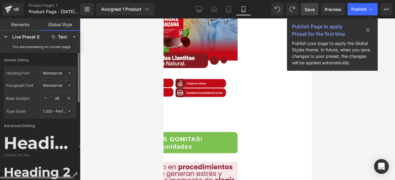
click at [44, 100] on icon "button" at bounding box center [45, 98] width 5 height 5
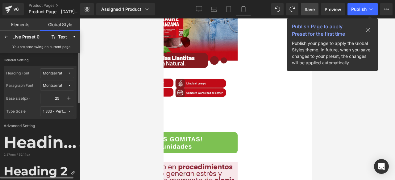
click at [48, 98] on button "button" at bounding box center [45, 98] width 10 height 10
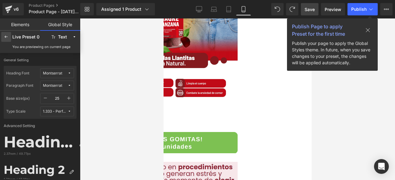
click at [8, 34] on div at bounding box center [6, 37] width 10 height 10
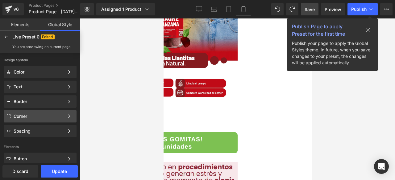
click at [23, 118] on div "Corner" at bounding box center [39, 116] width 51 height 5
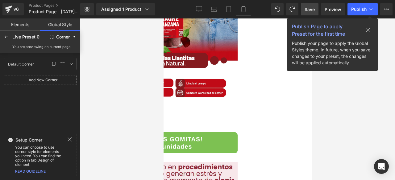
click at [42, 61] on div "Default Corner Default Corner" at bounding box center [27, 63] width 45 height 9
click at [7, 36] on icon at bounding box center [6, 37] width 5 height 5
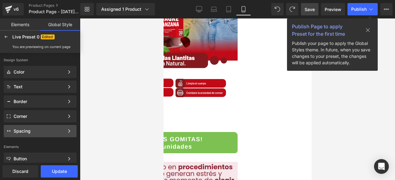
click at [35, 131] on div "Spacing" at bounding box center [39, 131] width 51 height 5
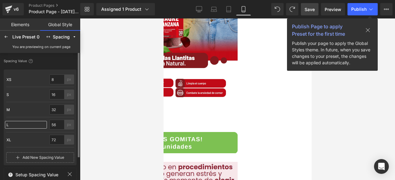
click at [9, 124] on span "L" at bounding box center [7, 124] width 5 height 7
click at [60, 126] on input "56" at bounding box center [56, 126] width 15 height 10
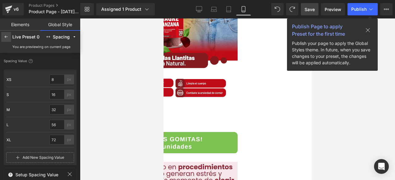
click at [7, 37] on icon at bounding box center [6, 37] width 5 height 5
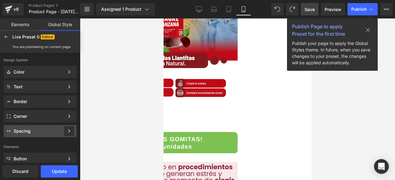
click at [68, 131] on icon at bounding box center [69, 131] width 4 height 4
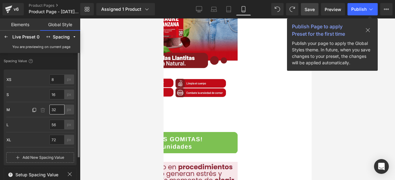
scroll to position [30, 0]
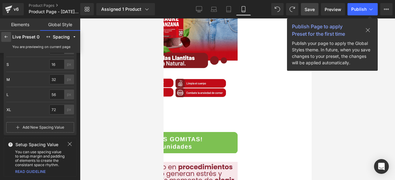
click at [4, 38] on icon at bounding box center [6, 37] width 5 height 5
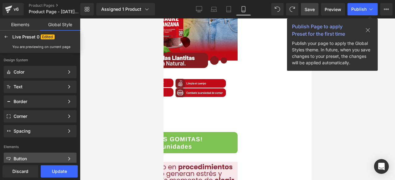
click at [38, 158] on div "Button" at bounding box center [39, 159] width 51 height 5
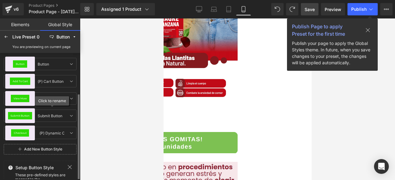
scroll to position [23, 0]
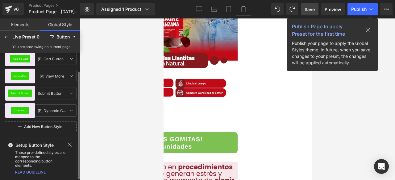
click at [43, 129] on link "Add New Button Style" at bounding box center [40, 127] width 73 height 10
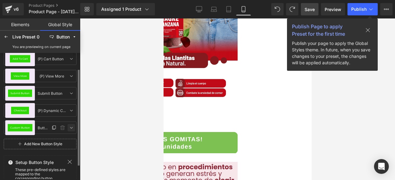
click at [71, 129] on icon at bounding box center [71, 127] width 5 height 5
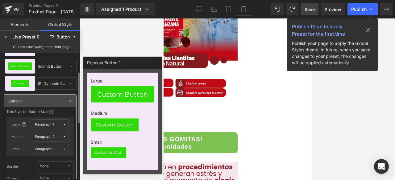
scroll to position [43, 0]
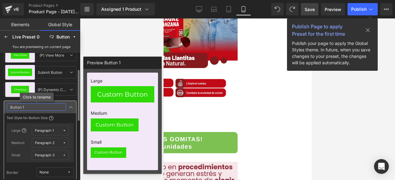
click at [16, 106] on input "Button 1" at bounding box center [36, 107] width 59 height 7
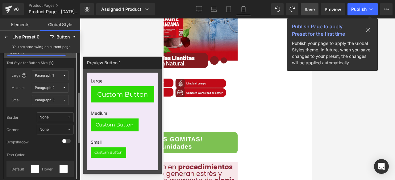
scroll to position [100, 0]
click at [54, 115] on span "None" at bounding box center [53, 116] width 28 height 5
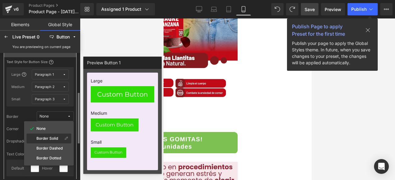
click at [54, 138] on label "Border Solid" at bounding box center [47, 139] width 22 height 4
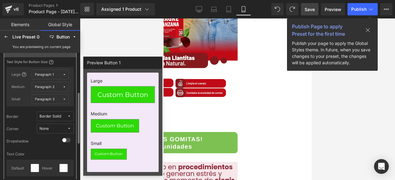
click at [49, 118] on div "Border Solid" at bounding box center [50, 116] width 22 height 5
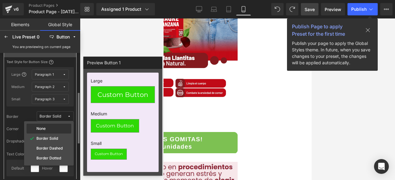
click at [48, 126] on div "None" at bounding box center [49, 128] width 42 height 5
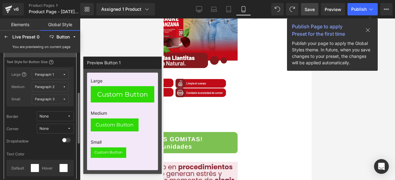
click at [52, 129] on span "None" at bounding box center [53, 129] width 28 height 5
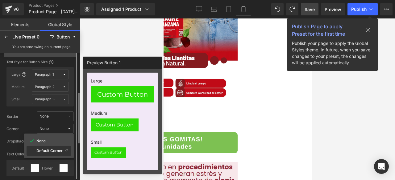
click at [54, 148] on div "Default Corner" at bounding box center [49, 151] width 45 height 10
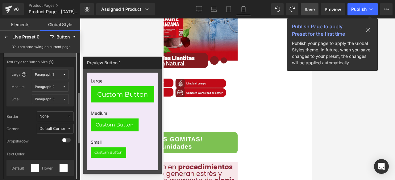
click at [68, 141] on span at bounding box center [66, 140] width 9 height 5
click at [62, 143] on input "checkbox" at bounding box center [62, 143] width 0 height 0
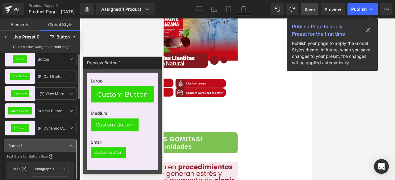
scroll to position [0, 0]
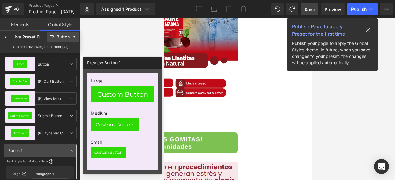
click at [57, 37] on div "Button" at bounding box center [62, 37] width 13 height 5
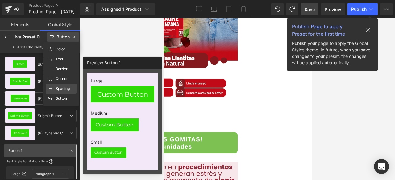
click at [61, 90] on label "Spacing" at bounding box center [62, 89] width 14 height 4
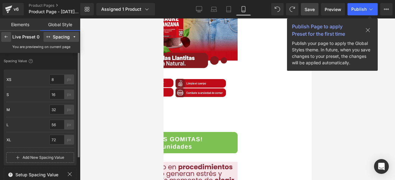
click at [10, 34] on div at bounding box center [6, 37] width 10 height 10
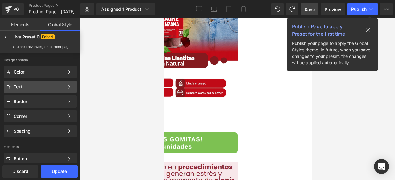
click at [30, 88] on div "Text" at bounding box center [39, 86] width 51 height 5
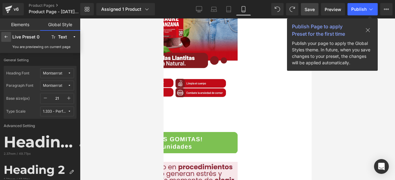
click at [8, 36] on icon at bounding box center [6, 37] width 5 height 5
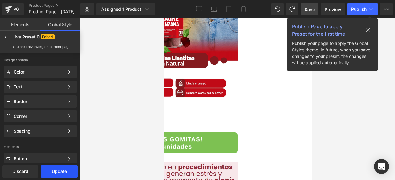
click at [54, 166] on button "Update" at bounding box center [59, 172] width 37 height 12
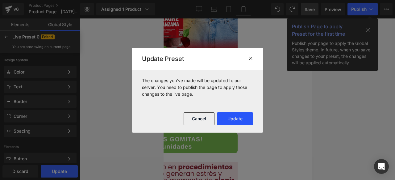
click at [244, 119] on button "Update" at bounding box center [235, 119] width 36 height 13
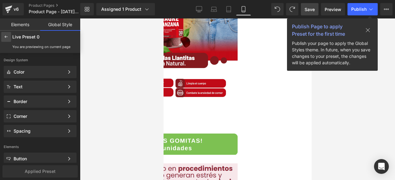
click at [2, 36] on div at bounding box center [6, 37] width 10 height 10
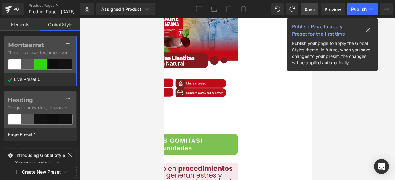
click at [22, 28] on link "Elements" at bounding box center [20, 24] width 40 height 12
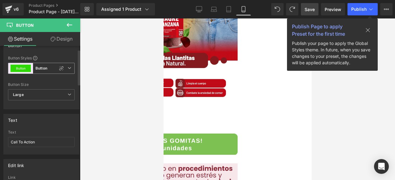
scroll to position [13, 0]
click at [29, 100] on span "Large" at bounding box center [41, 94] width 67 height 11
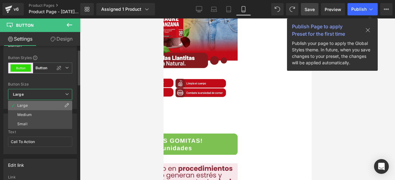
click at [26, 107] on div "Large" at bounding box center [22, 106] width 10 height 4
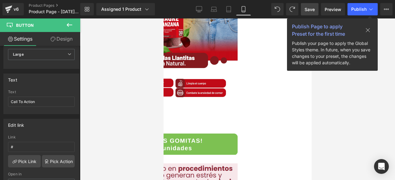
scroll to position [54, 0]
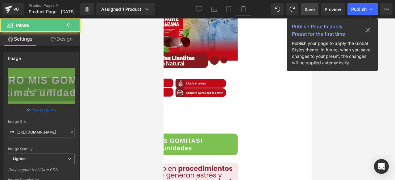
click at [229, 128] on div "Image Row" at bounding box center [163, 146] width 148 height 36
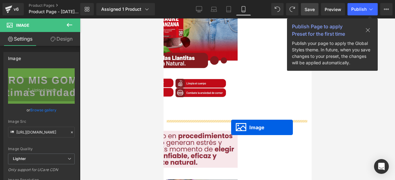
drag, startPoint x: 231, startPoint y: 134, endPoint x: 231, endPoint y: 128, distance: 6.5
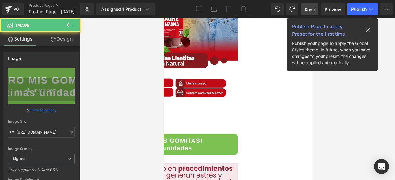
click at [207, 135] on img at bounding box center [163, 141] width 148 height 27
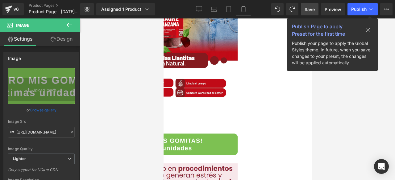
click at [370, 28] on button at bounding box center [368, 31] width 20 height 10
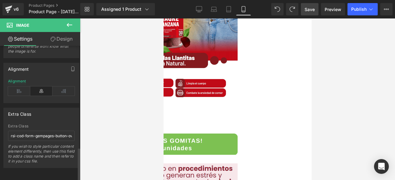
scroll to position [408, 0]
click at [20, 131] on input "rsi-cod-form-gempages-button-overwrite rsi-cod-form-is-gempage" at bounding box center [41, 136] width 67 height 10
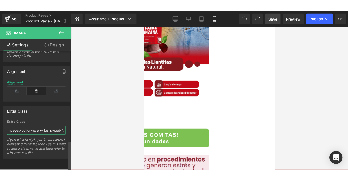
scroll to position [0, 61]
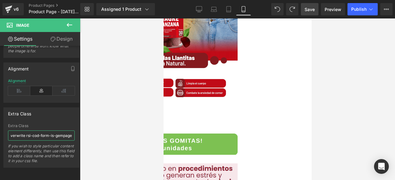
drag, startPoint x: 9, startPoint y: 131, endPoint x: 103, endPoint y: 138, distance: 94.3
click at [103, 138] on div "Image You are previewing how the Live Preset 0 will restyle your page. You can …" at bounding box center [197, 95] width 395 height 191
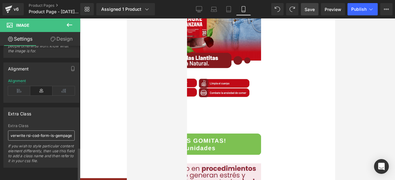
scroll to position [0, 0]
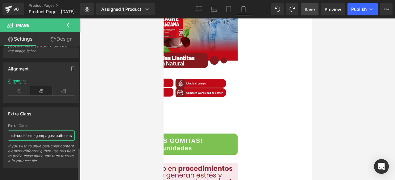
click at [11, 131] on input "rsi-cod-form-gempages-button-overwrite rsi-cod-form-is-gempage" at bounding box center [41, 136] width 67 height 10
drag, startPoint x: 10, startPoint y: 131, endPoint x: 101, endPoint y: 133, distance: 91.6
click at [101, 133] on div "Image You are previewing how the Live Preset 0 will restyle your page. You can …" at bounding box center [197, 95] width 395 height 191
click at [38, 131] on input "rsi-cod-form-gempages-button-overwrite rsi-cod-form-is-gempage" at bounding box center [41, 136] width 67 height 10
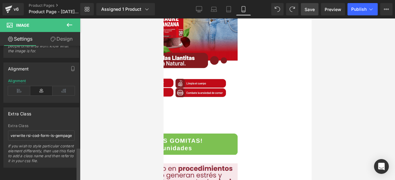
scroll to position [0, 0]
click at [314, 8] on span "Save" at bounding box center [309, 9] width 10 height 6
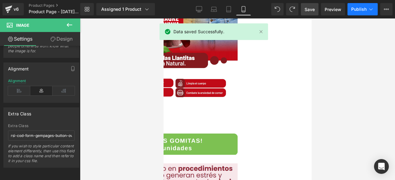
click at [359, 14] on button "Publish" at bounding box center [362, 9] width 30 height 12
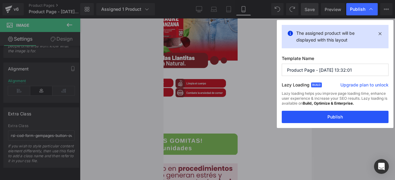
click at [309, 119] on button "Publish" at bounding box center [334, 117] width 107 height 12
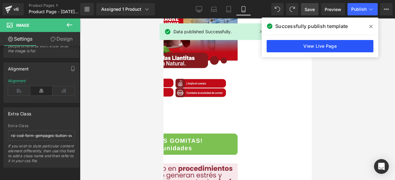
click at [295, 46] on link "View Live Page" at bounding box center [319, 46] width 107 height 12
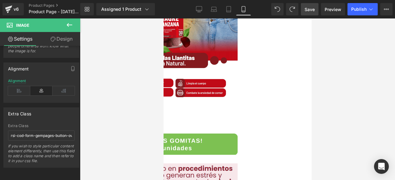
click at [215, 113] on div "Call To Action Button" at bounding box center [163, 120] width 148 height 16
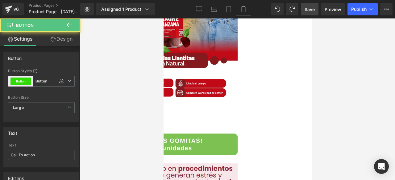
click at [143, 112] on link "Call To Action" at bounding box center [116, 119] width 54 height 14
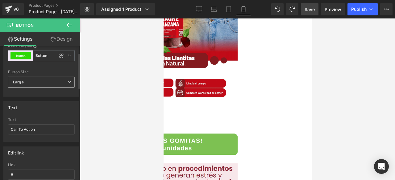
scroll to position [26, 0]
click at [44, 127] on input "Call To Action" at bounding box center [41, 129] width 67 height 10
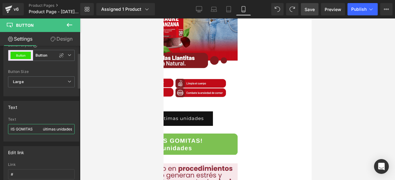
scroll to position [0, 22]
click at [39, 128] on input "QUIERO MIS GOMITAS últimas unidades" at bounding box center [41, 129] width 67 height 10
click at [57, 129] on input "¡QUIERO MIS GOMITAS! últimas unidades" at bounding box center [41, 129] width 67 height 10
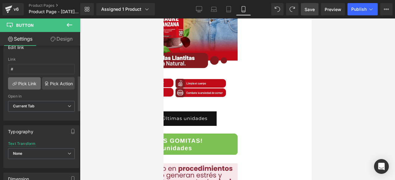
scroll to position [132, 0]
type input "¡QUIERO MIS GOMITAS! Últimas unidades"
click at [29, 106] on b "Current Tab" at bounding box center [24, 105] width 22 height 5
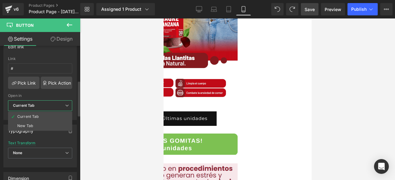
click at [58, 94] on div "Open in" at bounding box center [40, 96] width 64 height 4
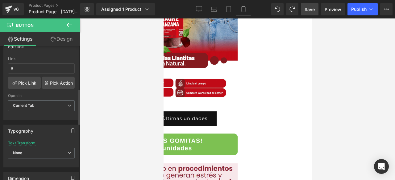
scroll to position [170, 0]
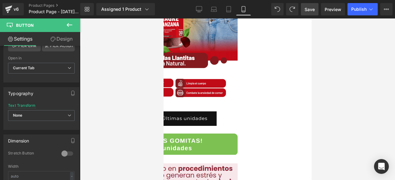
click at [332, 84] on div at bounding box center [237, 99] width 315 height 162
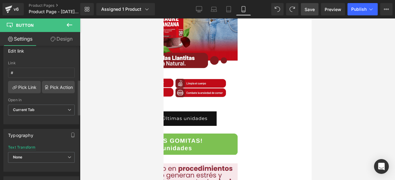
scroll to position [126, 0]
click at [52, 84] on link "Pick Action" at bounding box center [58, 88] width 33 height 12
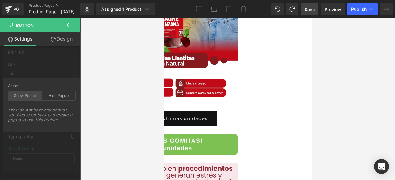
click at [31, 96] on div "Show Popup" at bounding box center [25, 95] width 34 height 9
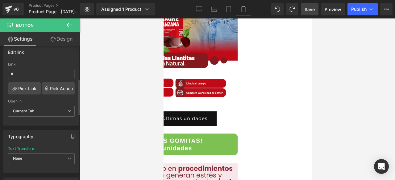
click at [38, 140] on div "Button Button Styles Custom Button Button 1 Button Button Custom Button Button …" at bounding box center [41, 171] width 83 height 502
click at [59, 87] on link "Pick Action" at bounding box center [58, 88] width 33 height 12
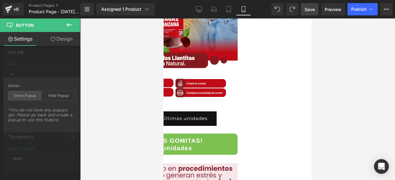
click at [30, 97] on div "Show Popup" at bounding box center [25, 95] width 34 height 9
click at [57, 96] on div "Hide Popup" at bounding box center [59, 95] width 34 height 9
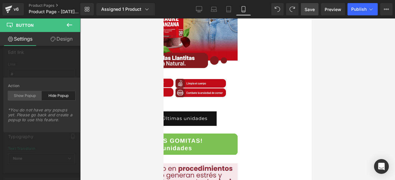
click at [31, 94] on div "Show Popup" at bounding box center [25, 95] width 34 height 9
click at [58, 66] on div "Edit link # Link # Pick Link Pick Action Current Tab New Tab Open in Current Ta…" at bounding box center [41, 83] width 83 height 84
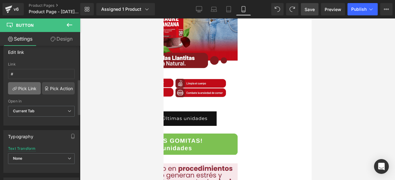
click at [27, 88] on link "Pick Link" at bounding box center [24, 88] width 33 height 12
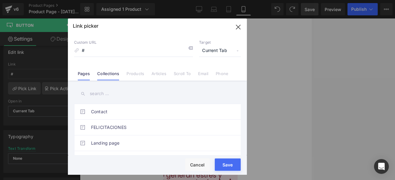
click at [115, 72] on link "Collections" at bounding box center [108, 75] width 22 height 9
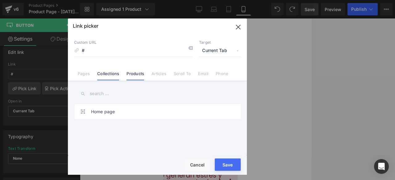
click at [137, 78] on link "Products" at bounding box center [135, 75] width 18 height 9
click at [158, 76] on link "Articles" at bounding box center [158, 75] width 15 height 9
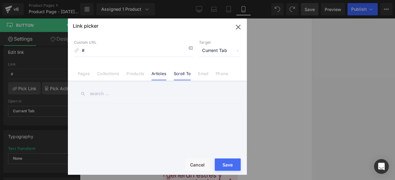
click at [178, 74] on link "Scroll To" at bounding box center [182, 75] width 17 height 9
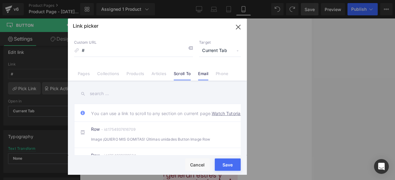
click at [206, 73] on link "Email" at bounding box center [203, 75] width 10 height 9
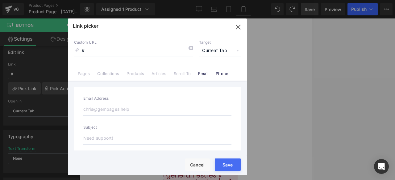
click at [224, 74] on link "Phone" at bounding box center [221, 75] width 13 height 9
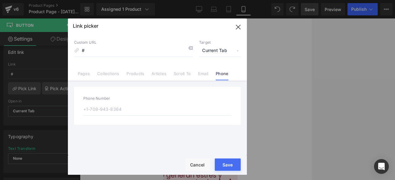
click at [214, 52] on span "Current Tab" at bounding box center [220, 51] width 42 height 12
click at [211, 74] on li "New Tab" at bounding box center [220, 73] width 48 height 11
click at [142, 53] on input "#" at bounding box center [133, 51] width 119 height 12
click at [239, 28] on icon "button" at bounding box center [238, 27] width 4 height 4
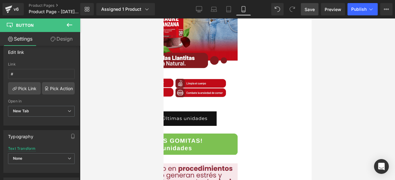
drag, startPoint x: 329, startPoint y: 64, endPoint x: 311, endPoint y: 57, distance: 19.4
click at [329, 64] on div at bounding box center [237, 99] width 315 height 162
click at [177, 117] on link "¡QUIERO MIS GOMITAS! Últimas unidades" at bounding box center [152, 119] width 127 height 14
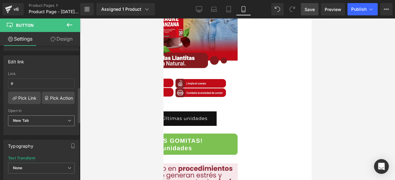
scroll to position [117, 0]
click at [23, 82] on input "#" at bounding box center [41, 84] width 67 height 10
type input "#rsi-cod-form-gempages-button-overwrite rsi-cod-form-is-gempage"
click at [104, 107] on div at bounding box center [237, 99] width 315 height 162
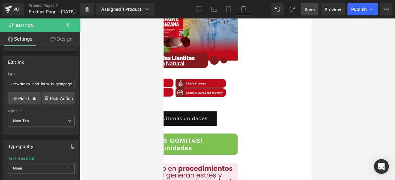
scroll to position [0, 0]
click at [47, 117] on span "New Tab" at bounding box center [41, 121] width 67 height 11
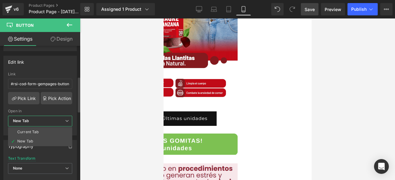
click at [30, 109] on div "Open in" at bounding box center [40, 111] width 64 height 4
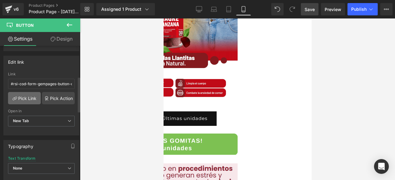
click at [27, 97] on link "Pick Link" at bounding box center [24, 98] width 33 height 12
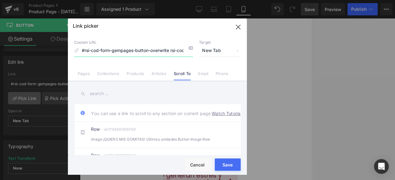
scroll to position [0, 35]
click at [236, 26] on icon "button" at bounding box center [238, 27] width 10 height 10
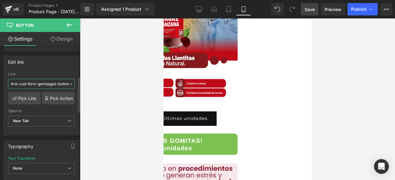
click at [52, 85] on input "#rsi-cod-form-gempages-button-overwrite rsi-cod-form-is-gempage" at bounding box center [41, 84] width 67 height 10
click at [55, 97] on link "Pick Action" at bounding box center [58, 98] width 33 height 12
click at [42, 66] on div "Edit link # Link Pick Link Pick Action Current Tab New Tab Open in New Tab Curr…" at bounding box center [41, 93] width 83 height 84
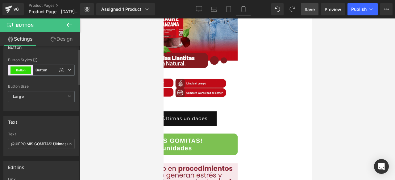
scroll to position [0, 0]
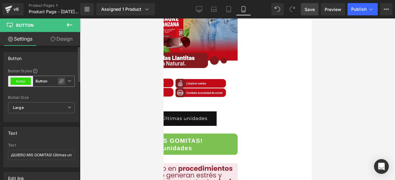
click at [59, 81] on icon at bounding box center [61, 81] width 4 height 4
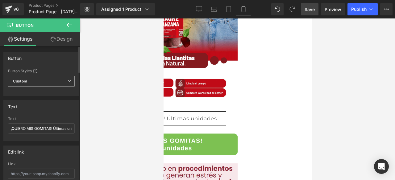
click at [68, 81] on icon at bounding box center [70, 81] width 4 height 4
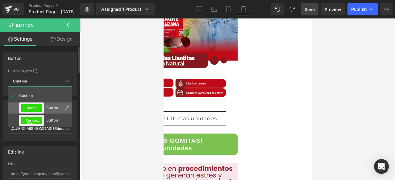
click at [38, 108] on button "Button" at bounding box center [31, 108] width 20 height 7
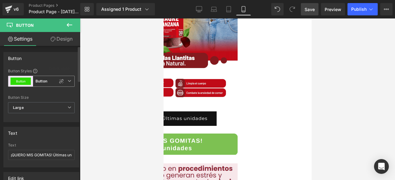
click at [68, 81] on icon at bounding box center [70, 81] width 4 height 4
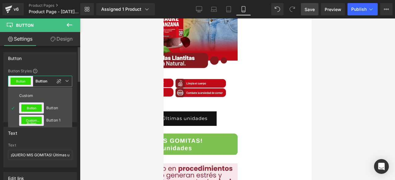
click at [68, 65] on div "Button Button Styles Custom Button Button 1 Button Button Custom Button Button …" at bounding box center [39, 87] width 73 height 70
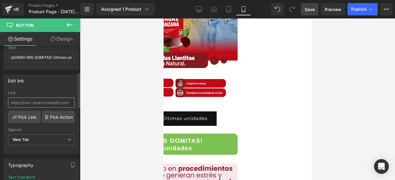
scroll to position [96, 0]
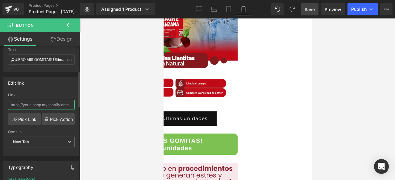
click at [29, 101] on input "text" at bounding box center [41, 105] width 67 height 10
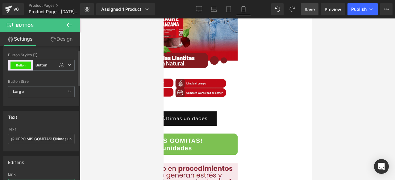
scroll to position [15, 0]
click at [197, 128] on img at bounding box center [163, 141] width 148 height 27
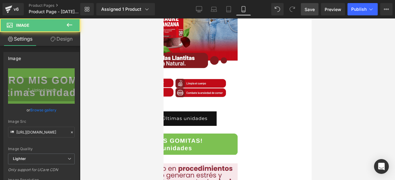
click at [163, 18] on span "Row" at bounding box center [163, 18] width 0 height 0
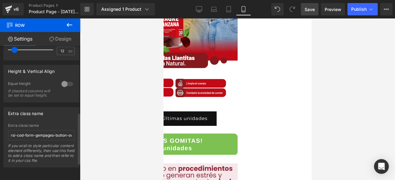
scroll to position [0, 0]
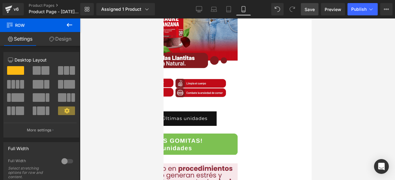
click at [59, 39] on link "Design" at bounding box center [60, 39] width 40 height 14
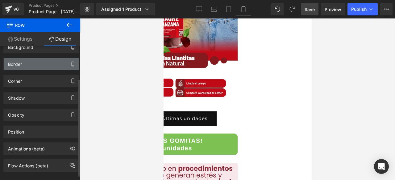
scroll to position [52, 0]
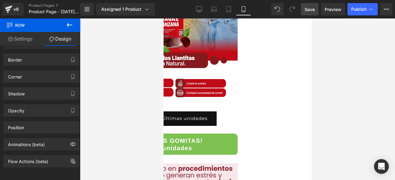
click at [26, 40] on link "Settings" at bounding box center [20, 39] width 40 height 14
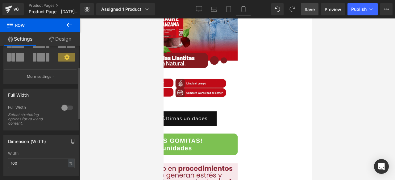
scroll to position [56, 0]
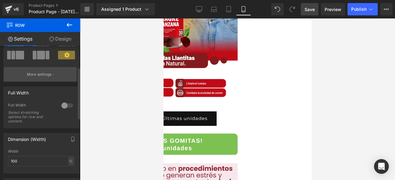
click at [39, 74] on p "More settings" at bounding box center [39, 75] width 25 height 6
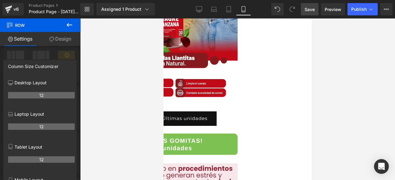
click at [60, 56] on div at bounding box center [40, 100] width 80 height 165
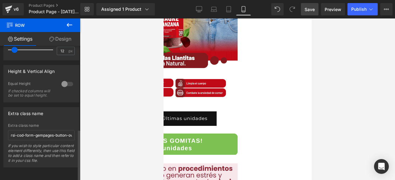
scroll to position [0, 0]
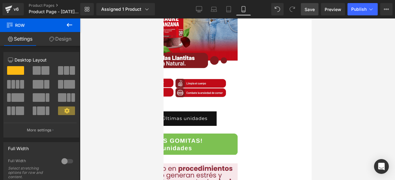
click at [69, 27] on icon at bounding box center [69, 24] width 7 height 7
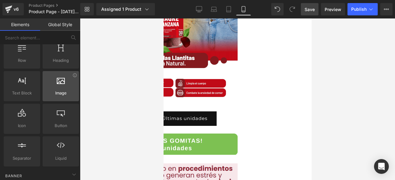
scroll to position [37, 0]
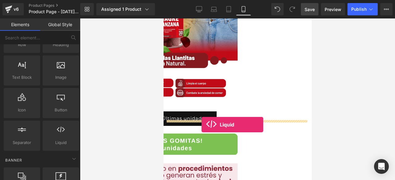
drag, startPoint x: 217, startPoint y: 154, endPoint x: 200, endPoint y: 125, distance: 33.3
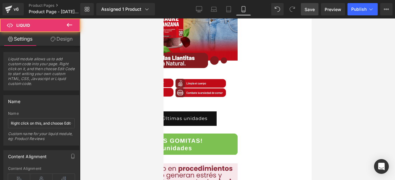
click at [209, 128] on div "Liquid" at bounding box center [163, 128] width 148 height 0
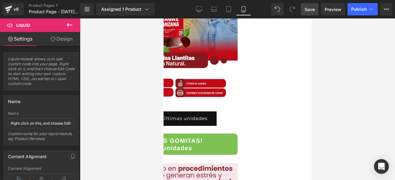
click at [237, 128] on div "Liquid" at bounding box center [163, 128] width 148 height 0
click at [206, 128] on div "Liquid" at bounding box center [163, 128] width 148 height 0
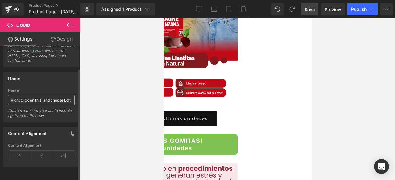
scroll to position [0, 0]
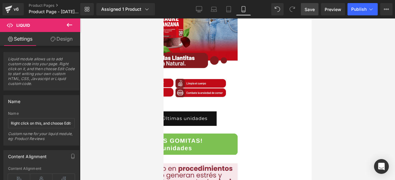
click at [203, 128] on div "Liquid" at bounding box center [163, 128] width 148 height 0
click at [237, 128] on div "Liquid" at bounding box center [163, 128] width 148 height 0
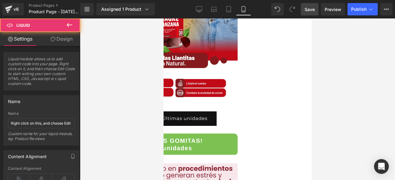
click at [237, 128] on div "Liquid" at bounding box center [163, 128] width 148 height 0
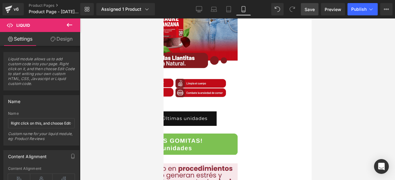
click at [163, 18] on link at bounding box center [163, 18] width 0 height 0
click at [231, 128] on div "Liquid" at bounding box center [163, 128] width 148 height 0
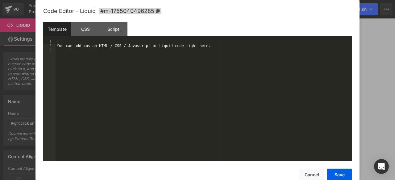
click at [122, 45] on div "You can add custom HTML / CSS / Javascript or Liquid code right here." at bounding box center [203, 104] width 296 height 131
click at [116, 46] on div "You can add custom HTML / CSS / Javascript or Liquid code right here." at bounding box center [203, 104] width 296 height 131
click at [85, 44] on div "You can add custom HTML / CSS / Javascript or Liquid code right here." at bounding box center [203, 104] width 296 height 131
click at [93, 47] on div "You can add custom HTML / CSS / Javascript or Liquid code right here." at bounding box center [203, 104] width 296 height 131
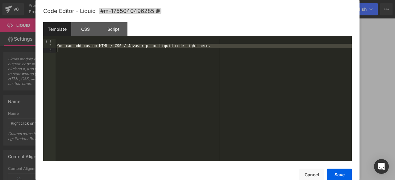
click at [93, 47] on div "You can add custom HTML / CSS / Javascript or Liquid code right here." at bounding box center [203, 104] width 296 height 131
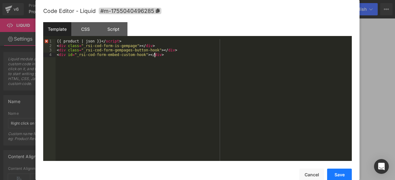
click at [336, 175] on button "Save" at bounding box center [339, 175] width 25 height 12
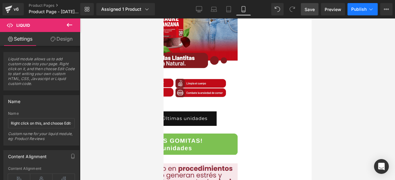
click at [361, 10] on span "Publish" at bounding box center [358, 9] width 15 height 5
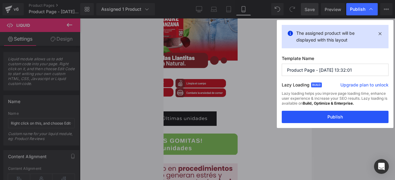
click at [339, 119] on button "Publish" at bounding box center [334, 117] width 107 height 12
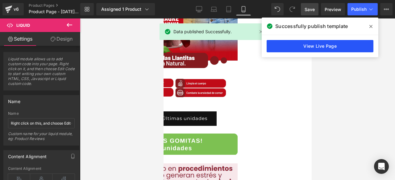
click at [332, 44] on link "View Live Page" at bounding box center [319, 46] width 107 height 12
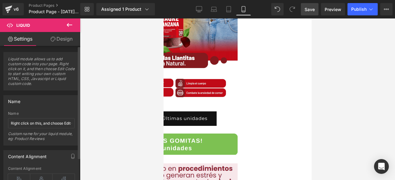
scroll to position [27, 0]
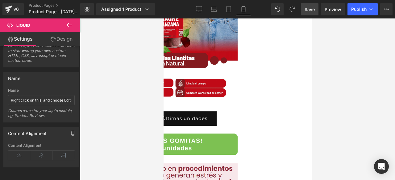
click at [237, 128] on div "Liquid" at bounding box center [163, 128] width 148 height 0
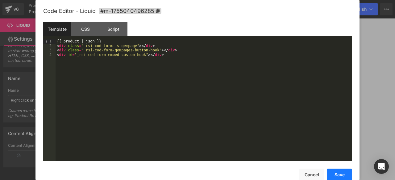
click at [337, 177] on button "Save" at bounding box center [339, 175] width 25 height 12
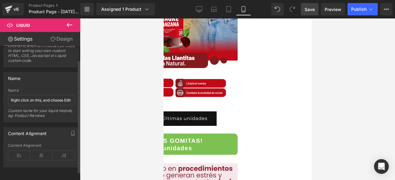
scroll to position [0, 0]
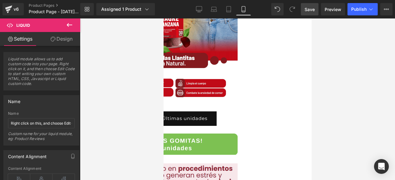
click at [58, 41] on link "Design" at bounding box center [61, 39] width 40 height 14
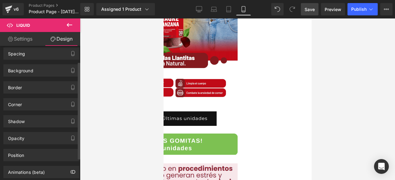
scroll to position [23, 0]
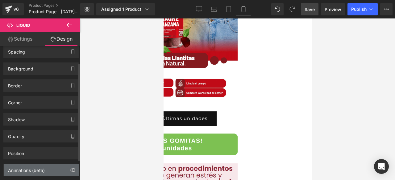
click at [63, 170] on div "Animations (beta)" at bounding box center [41, 171] width 75 height 12
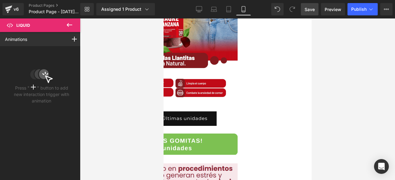
click at [68, 24] on icon at bounding box center [70, 25] width 6 height 4
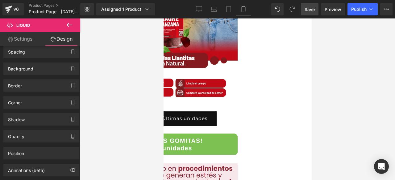
click at [22, 41] on link "Settings" at bounding box center [20, 39] width 40 height 14
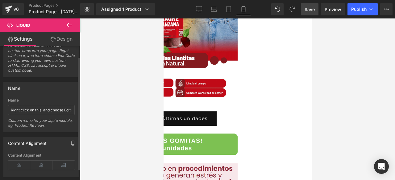
scroll to position [14, 0]
click at [38, 109] on input "Right click on this, and choose Edit Code." at bounding box center [41, 110] width 67 height 10
click at [68, 111] on input "Right click on this, and choose Edit Code." at bounding box center [41, 110] width 67 height 10
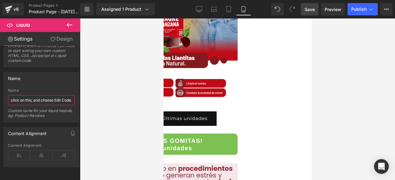
scroll to position [0, 0]
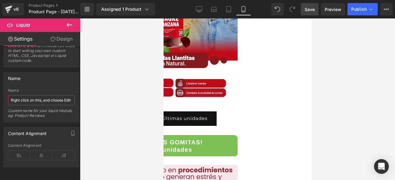
click at [163, 18] on icon at bounding box center [163, 18] width 0 height 0
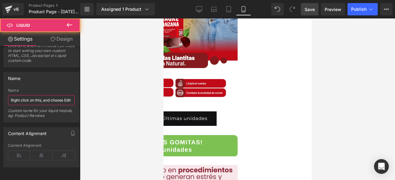
click at [163, 18] on icon at bounding box center [163, 18] width 0 height 0
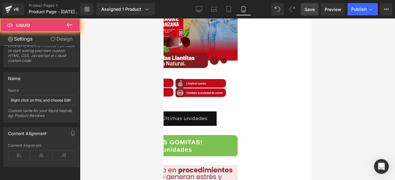
click at [208, 129] on div "Liquid" at bounding box center [163, 129] width 148 height 0
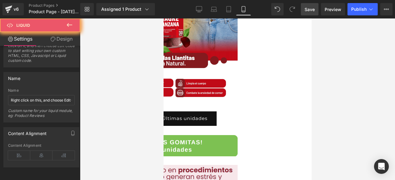
click at [208, 129] on div "Liquid" at bounding box center [163, 129] width 148 height 0
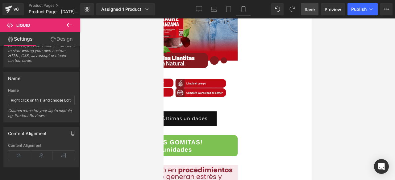
click at [237, 129] on div "Liquid" at bounding box center [163, 129] width 148 height 0
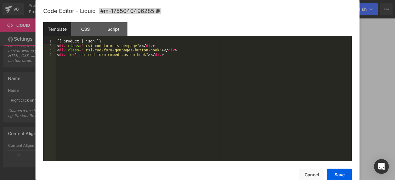
click at [237, 129] on div "Liquid" at bounding box center [163, 129] width 148 height 0
click at [177, 69] on div "{{ product | json }} < div class = "_rsi-cod-form-is-gempage" > </ div > < div …" at bounding box center [203, 104] width 296 height 131
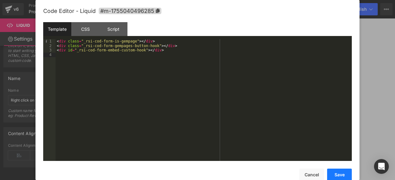
click at [342, 176] on button "Save" at bounding box center [339, 175] width 25 height 12
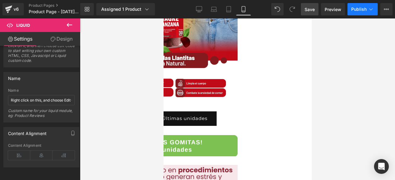
click at [363, 13] on button "Publish" at bounding box center [362, 9] width 30 height 12
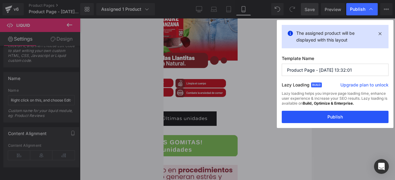
click at [330, 115] on button "Publish" at bounding box center [334, 117] width 107 height 12
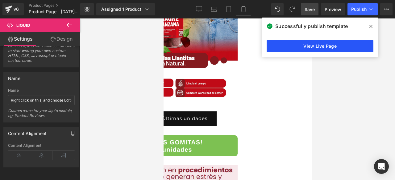
click at [283, 50] on link "View Live Page" at bounding box center [319, 46] width 107 height 12
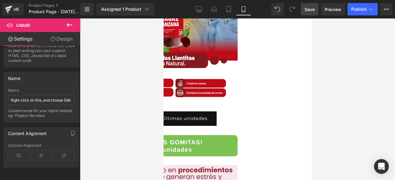
click at [59, 36] on link "Design" at bounding box center [61, 39] width 40 height 14
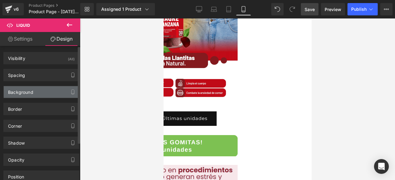
click at [53, 90] on div "Background" at bounding box center [41, 92] width 75 height 12
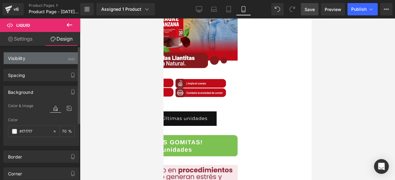
click at [40, 56] on div "Visibility (All)" at bounding box center [41, 58] width 75 height 12
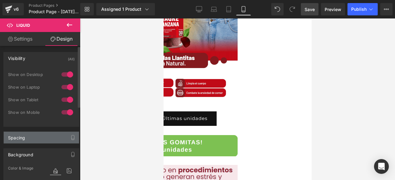
click at [33, 137] on div "Spacing" at bounding box center [41, 138] width 75 height 12
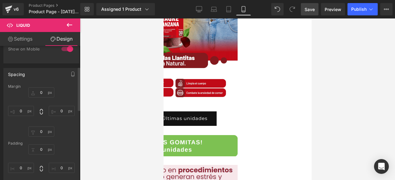
scroll to position [64, 0]
click at [178, 113] on link "¡QUIERO MIS GOMITAS! Últimas unidades" at bounding box center [152, 119] width 127 height 14
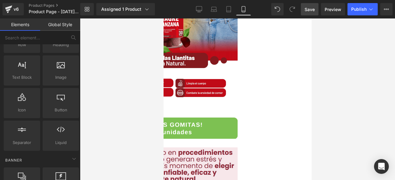
click at [237, 126] on img at bounding box center [163, 125] width 148 height 27
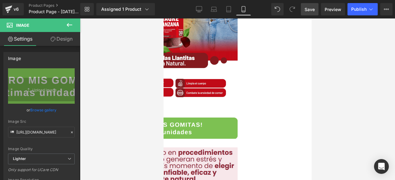
click at [237, 126] on img at bounding box center [163, 125] width 148 height 27
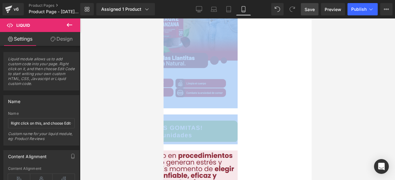
drag, startPoint x: 261, startPoint y: 114, endPoint x: 319, endPoint y: 113, distance: 58.6
click at [311, 113] on html "Skip to content Image Liquid Image Row Image Row Image Row Image Image Image Ro…" at bounding box center [237, 48] width 148 height 162
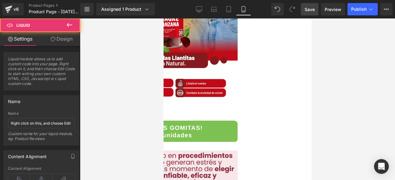
click at [237, 114] on div "Liquid" at bounding box center [163, 113] width 148 height 3
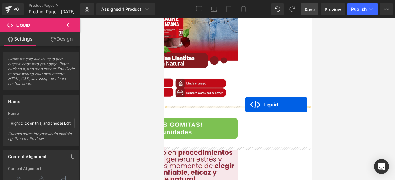
drag, startPoint x: 219, startPoint y: 109, endPoint x: 244, endPoint y: 105, distance: 25.6
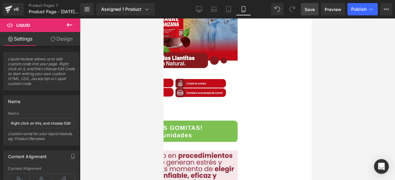
click at [237, 124] on img at bounding box center [163, 128] width 148 height 27
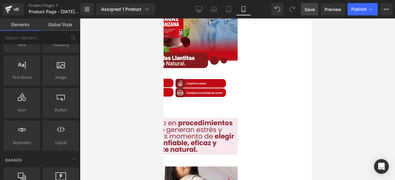
click at [89, 115] on span at bounding box center [89, 115] width 0 height 0
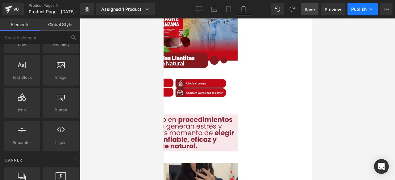
click at [359, 9] on span "Publish" at bounding box center [358, 9] width 15 height 5
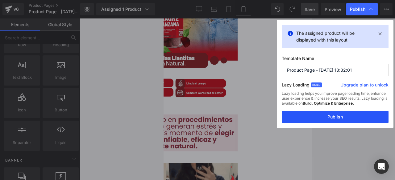
click at [323, 116] on button "Publish" at bounding box center [334, 117] width 107 height 12
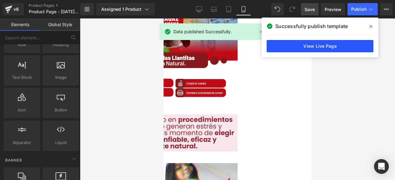
click at [326, 43] on link "View Live Page" at bounding box center [319, 46] width 107 height 12
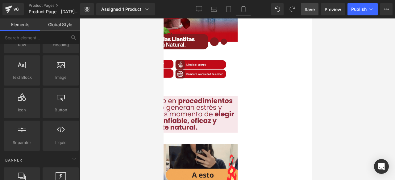
scroll to position [71, 0]
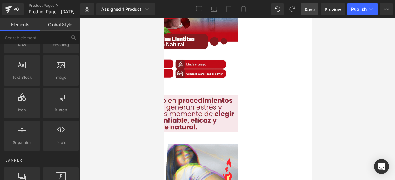
click at [199, 92] on div "Liquid" at bounding box center [163, 93] width 148 height 3
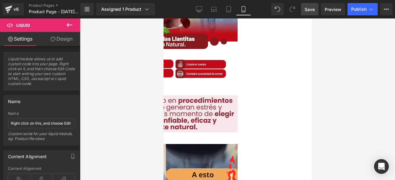
click at [237, 93] on div "Liquid" at bounding box center [163, 93] width 148 height 3
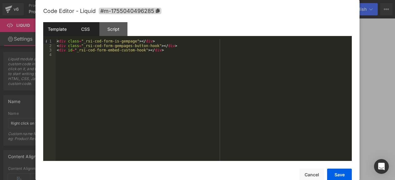
click at [87, 29] on div "CSS" at bounding box center [85, 29] width 28 height 14
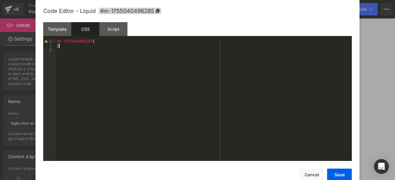
click at [105, 46] on div "#m-1755040496285 { }" at bounding box center [203, 104] width 296 height 131
click at [105, 43] on div "#m-1755040496285 { }" at bounding box center [203, 104] width 296 height 131
click at [94, 42] on div "#m-1755040496285 { ¡QUIERO MIS GOMITAS!<br>Últimas unidades }" at bounding box center [203, 104] width 296 height 131
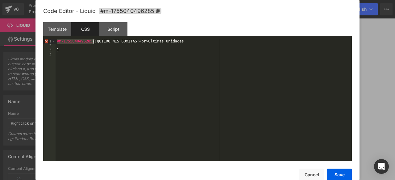
click at [105, 58] on div "#m-1755040496285 { ¡QUIERO MIS GOMITAS!<br>Últimas unidades }" at bounding box center [203, 104] width 296 height 131
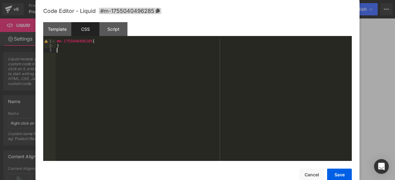
click at [105, 58] on div "#m-1755040496285 { }" at bounding box center [203, 104] width 296 height 131
click at [102, 73] on div "#m-1755040496285 { }" at bounding box center [203, 104] width 296 height 131
click at [98, 43] on div "#m-1755040496285 { }" at bounding box center [203, 104] width 296 height 131
click at [141, 111] on div "#m-1755040496285 { ¡QUIERO MIS GOMITAS!<br>Últimas unidades }" at bounding box center [203, 104] width 296 height 131
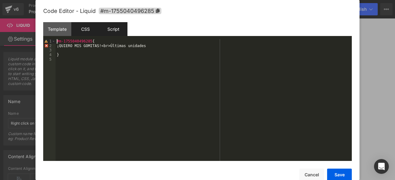
click at [109, 26] on div "Script" at bounding box center [113, 29] width 28 height 14
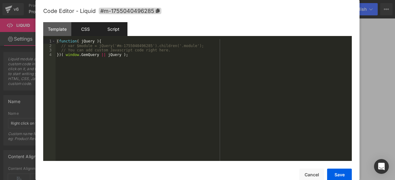
click at [90, 29] on div "CSS" at bounding box center [85, 29] width 28 height 14
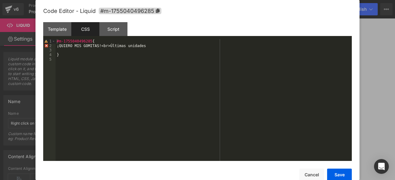
click at [168, 59] on div "#m-1755040496285 { ¡QUIERO MIS GOMITAS!<br>Últimas unidades }" at bounding box center [203, 104] width 296 height 131
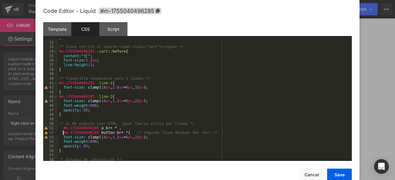
scroll to position [136, 0]
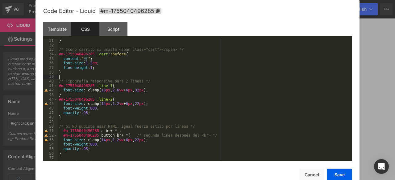
click at [135, 79] on div "} /* Icono carrito si usaste <span class="cart"></span> */ #m-1755040496285 .ca…" at bounding box center [203, 104] width 291 height 131
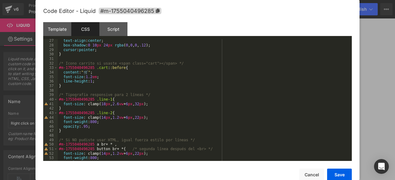
scroll to position [167, 0]
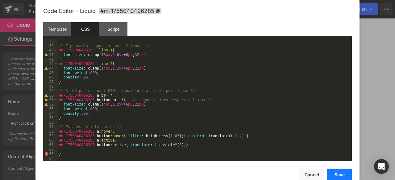
click at [338, 174] on button "Save" at bounding box center [339, 175] width 25 height 12
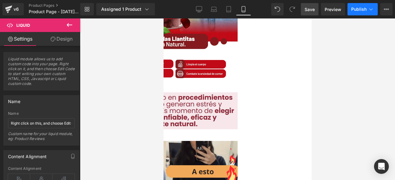
click at [365, 7] on span "Publish" at bounding box center [358, 9] width 15 height 5
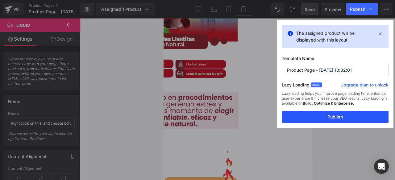
click at [371, 118] on button "Publish" at bounding box center [334, 117] width 107 height 12
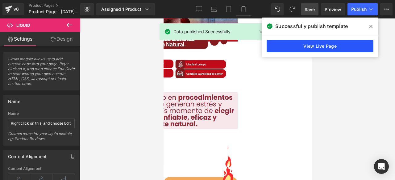
click at [354, 49] on link "View Live Page" at bounding box center [319, 46] width 107 height 12
